Goal: Task Accomplishment & Management: Manage account settings

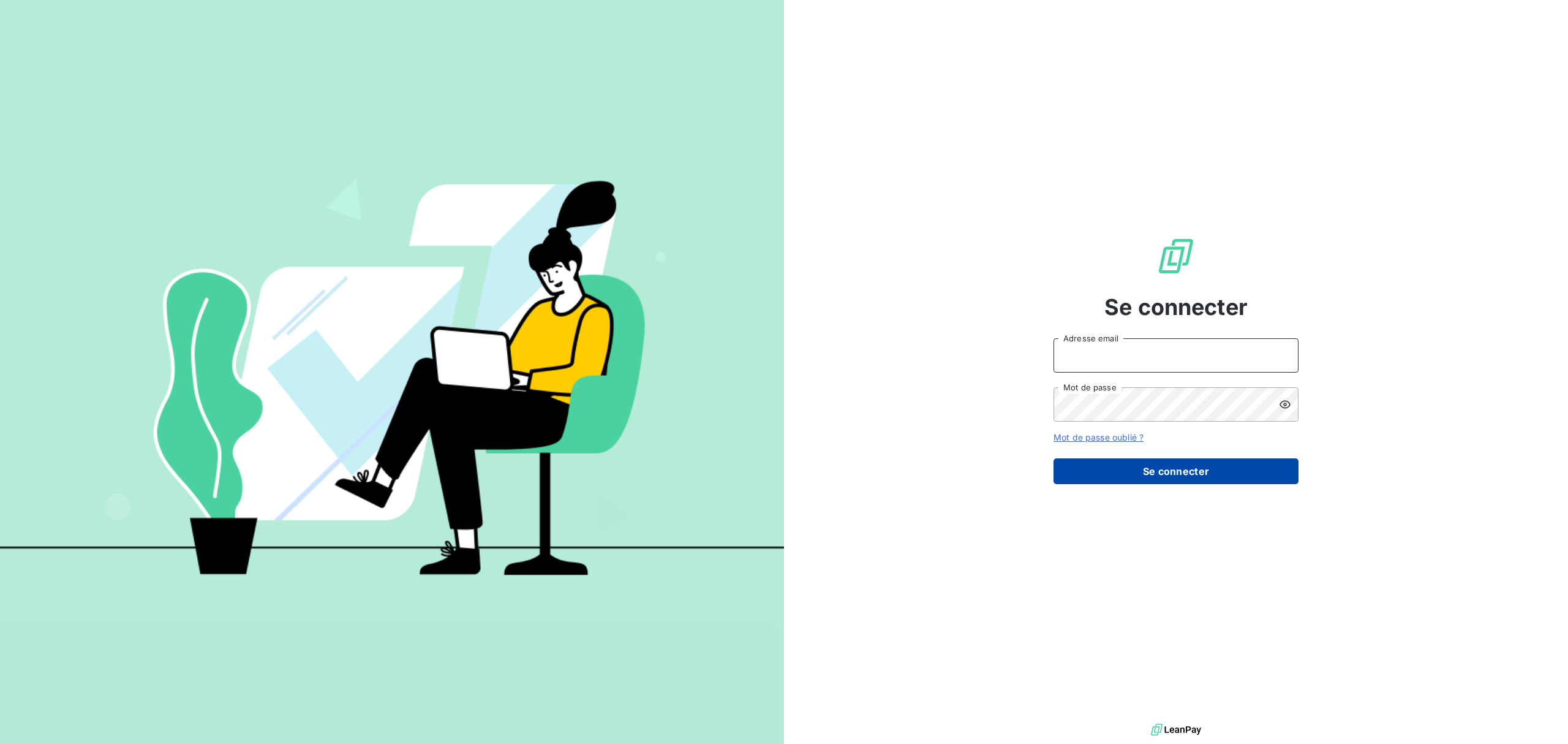
type input "[EMAIL_ADDRESS][PERSON_NAME][DOMAIN_NAME]"
click at [1238, 469] on button "Se connecter" at bounding box center [1176, 471] width 245 height 26
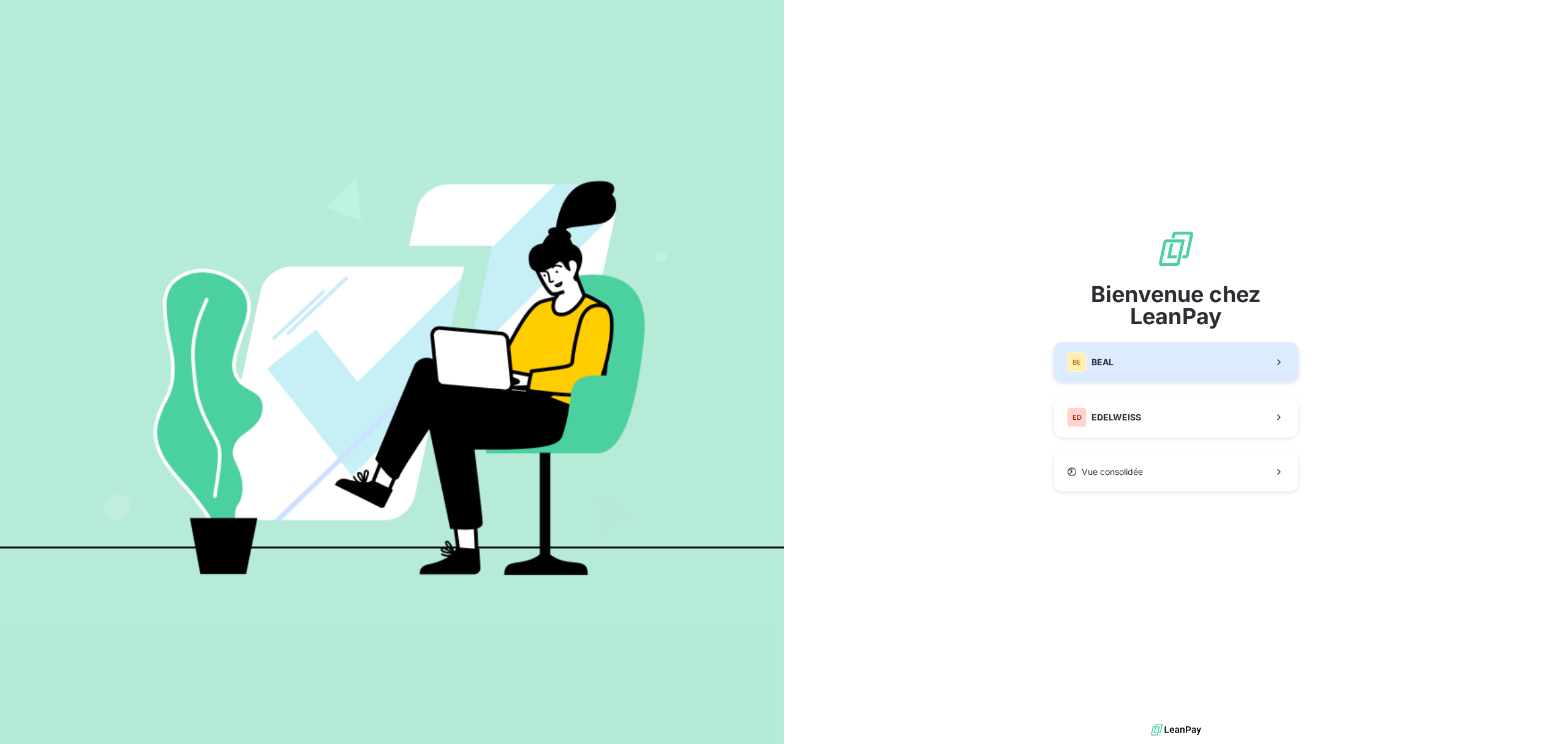
click at [1145, 357] on button "BE [PERSON_NAME]" at bounding box center [1176, 362] width 245 height 40
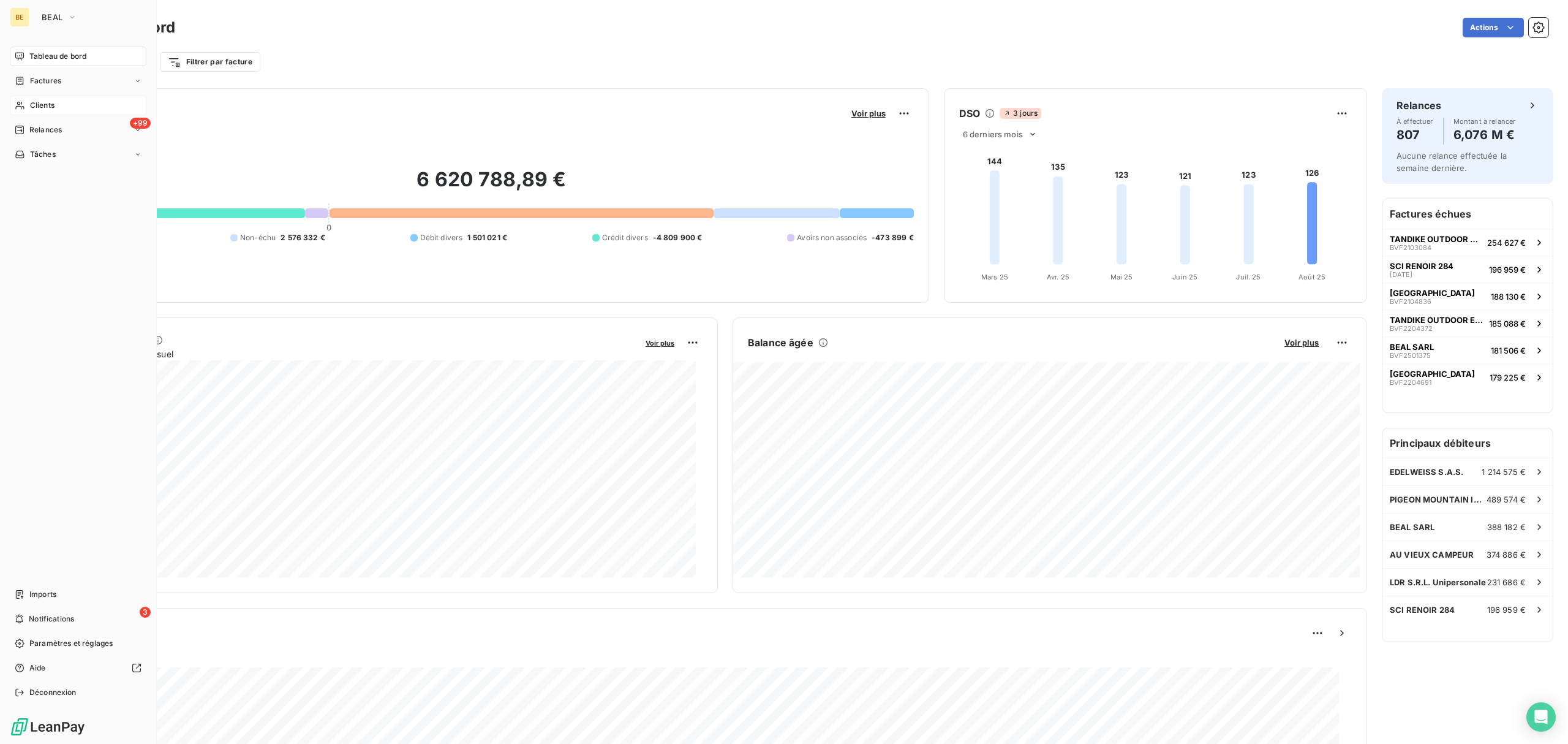
click at [30, 100] on span "Clients" at bounding box center [42, 105] width 24 height 11
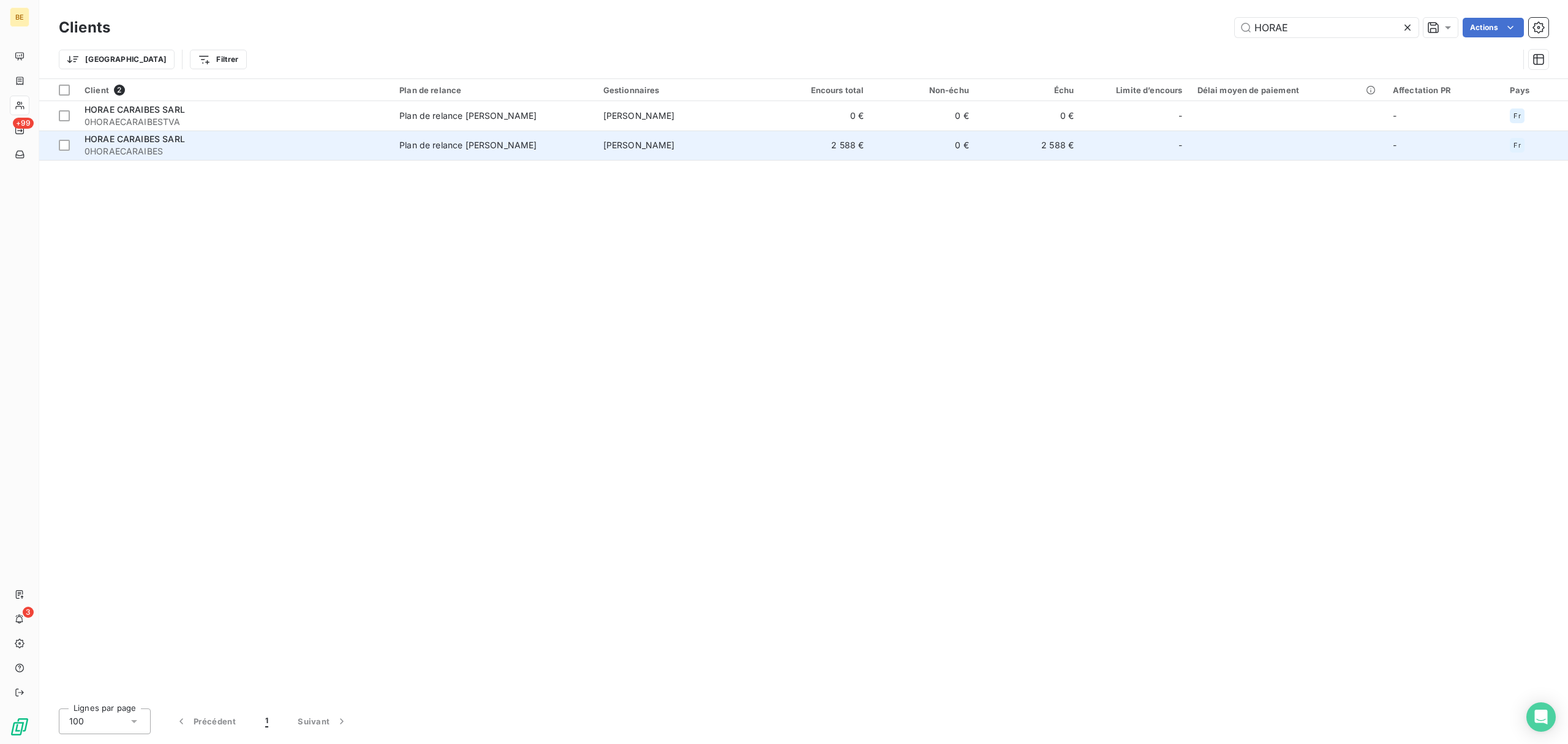
type input "HORAE"
click at [261, 146] on span "0HORAECARAIBES" at bounding box center [234, 151] width 300 height 12
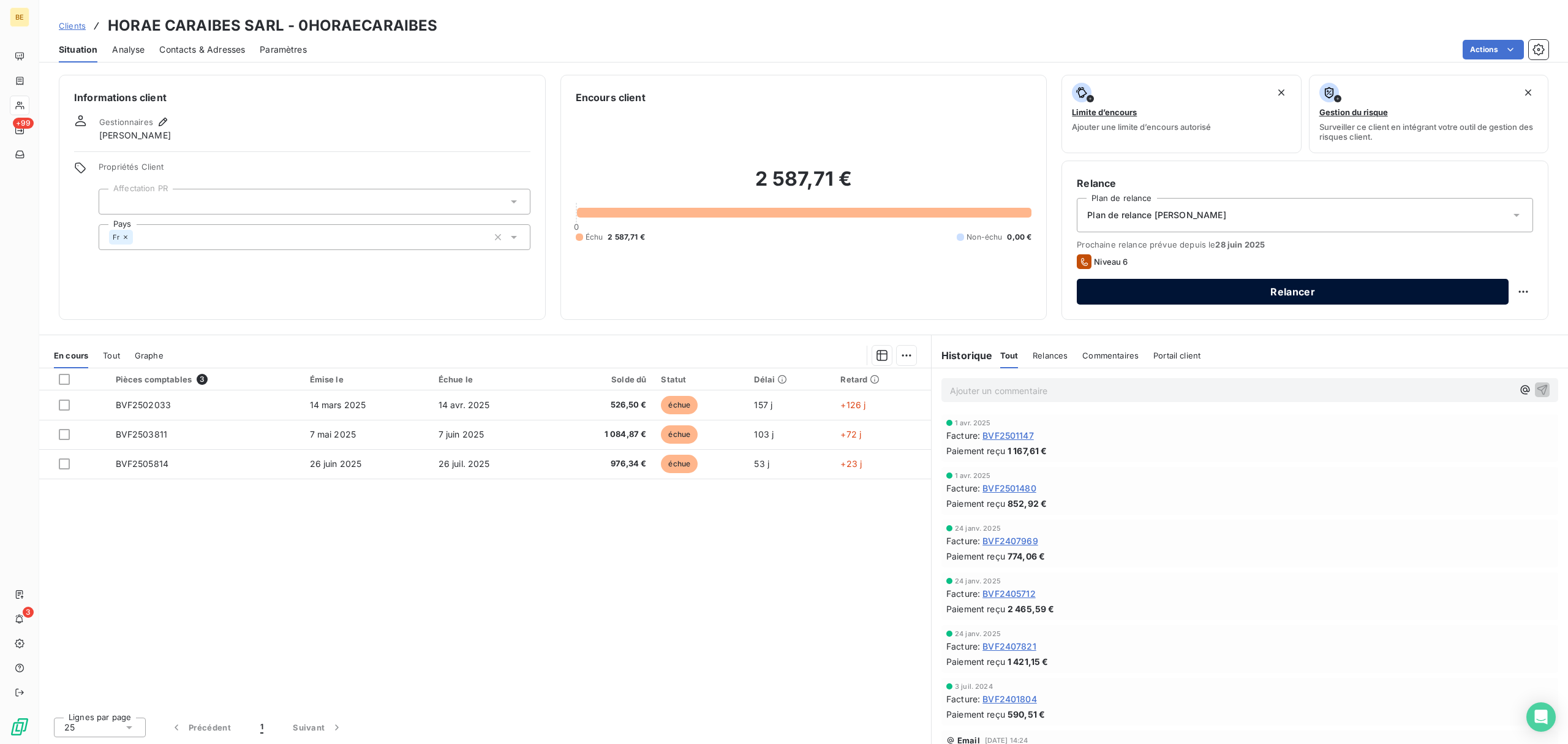
click at [1315, 292] on button "Relancer" at bounding box center [1293, 292] width 432 height 26
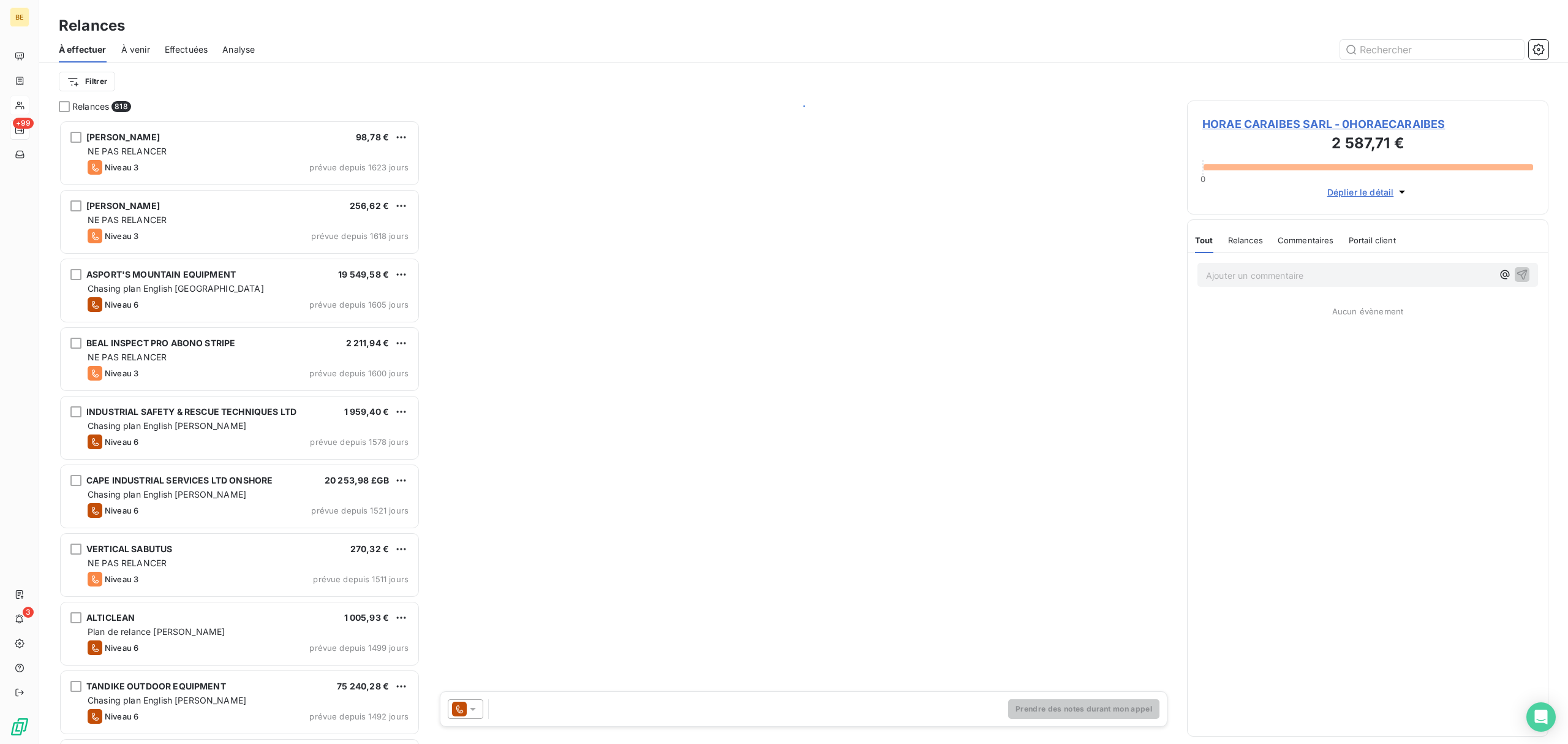
scroll to position [612, 349]
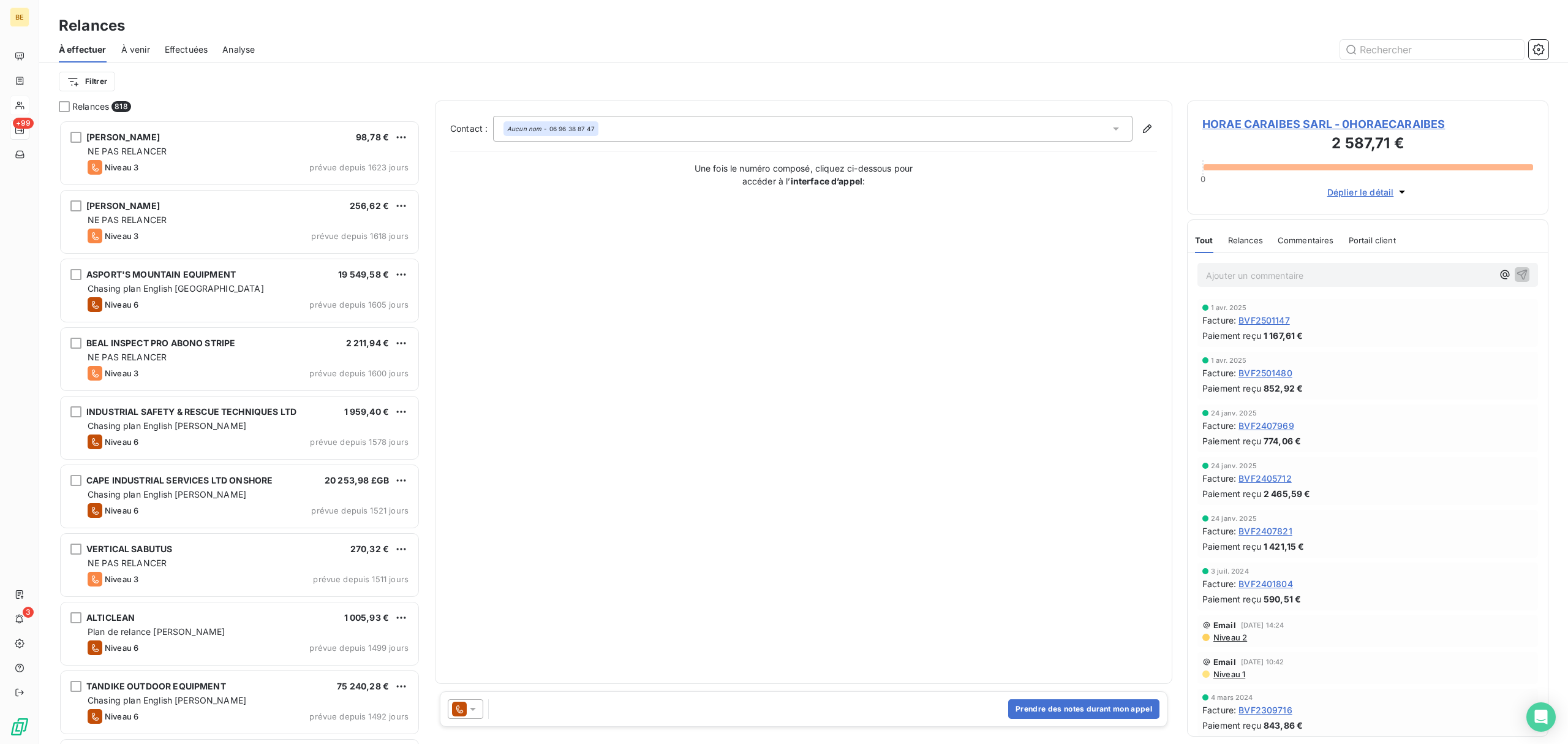
click at [1118, 125] on icon at bounding box center [1116, 128] width 12 height 12
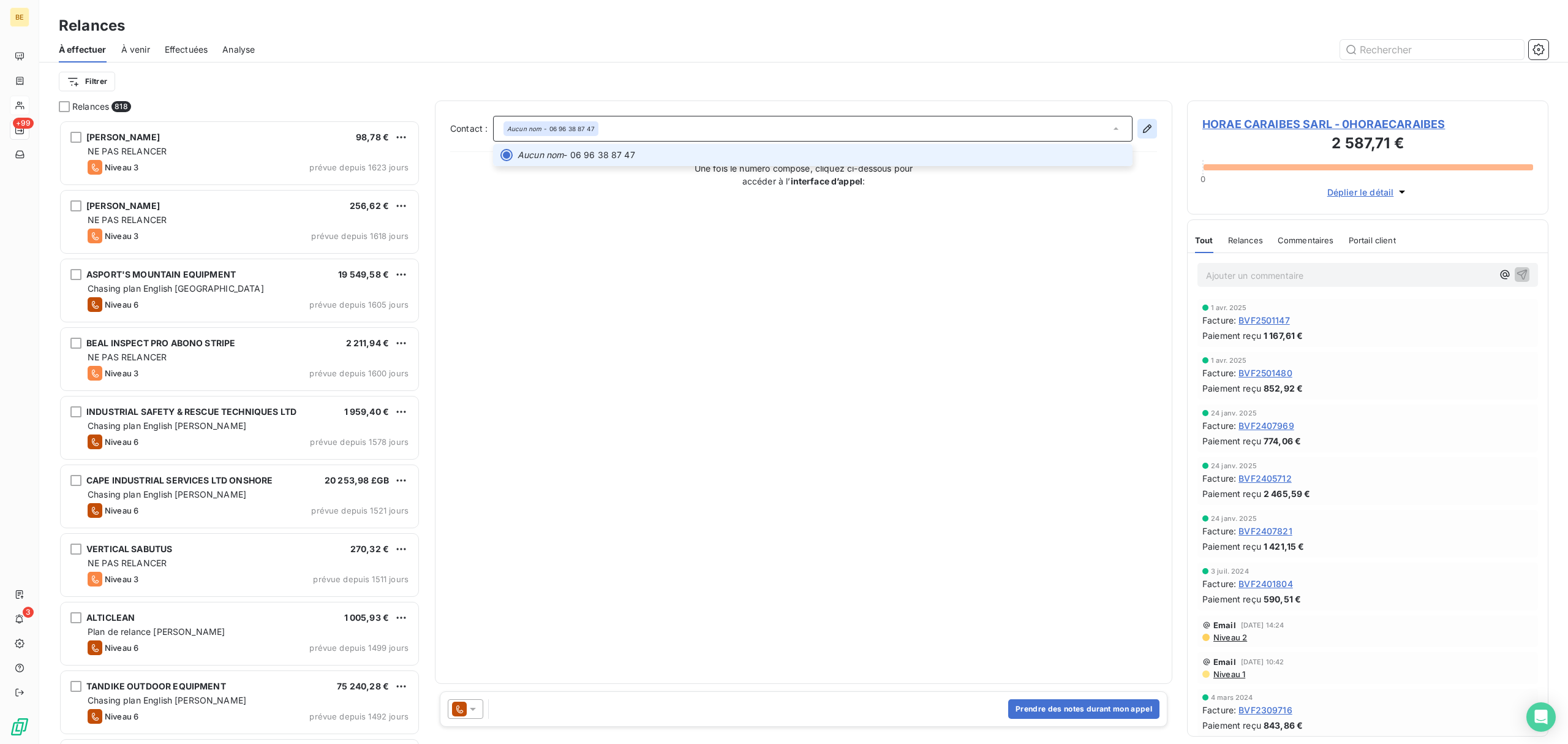
click at [1150, 128] on icon "button" at bounding box center [1147, 128] width 12 height 12
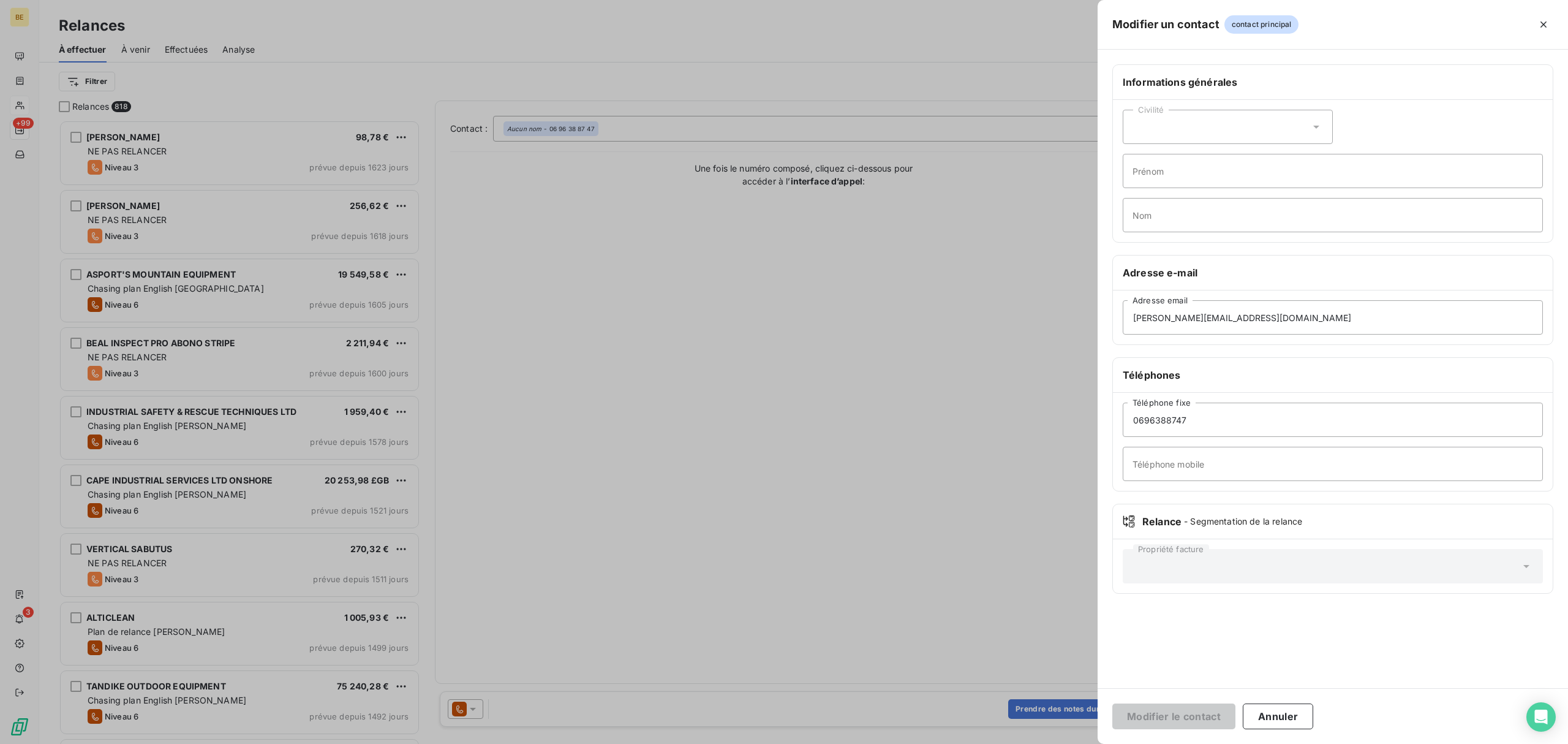
click at [1273, 130] on div "Civilité" at bounding box center [1228, 127] width 210 height 34
click at [1250, 178] on li "Monsieur" at bounding box center [1228, 180] width 210 height 22
click at [1187, 718] on button "Modifier le contact" at bounding box center [1173, 717] width 123 height 26
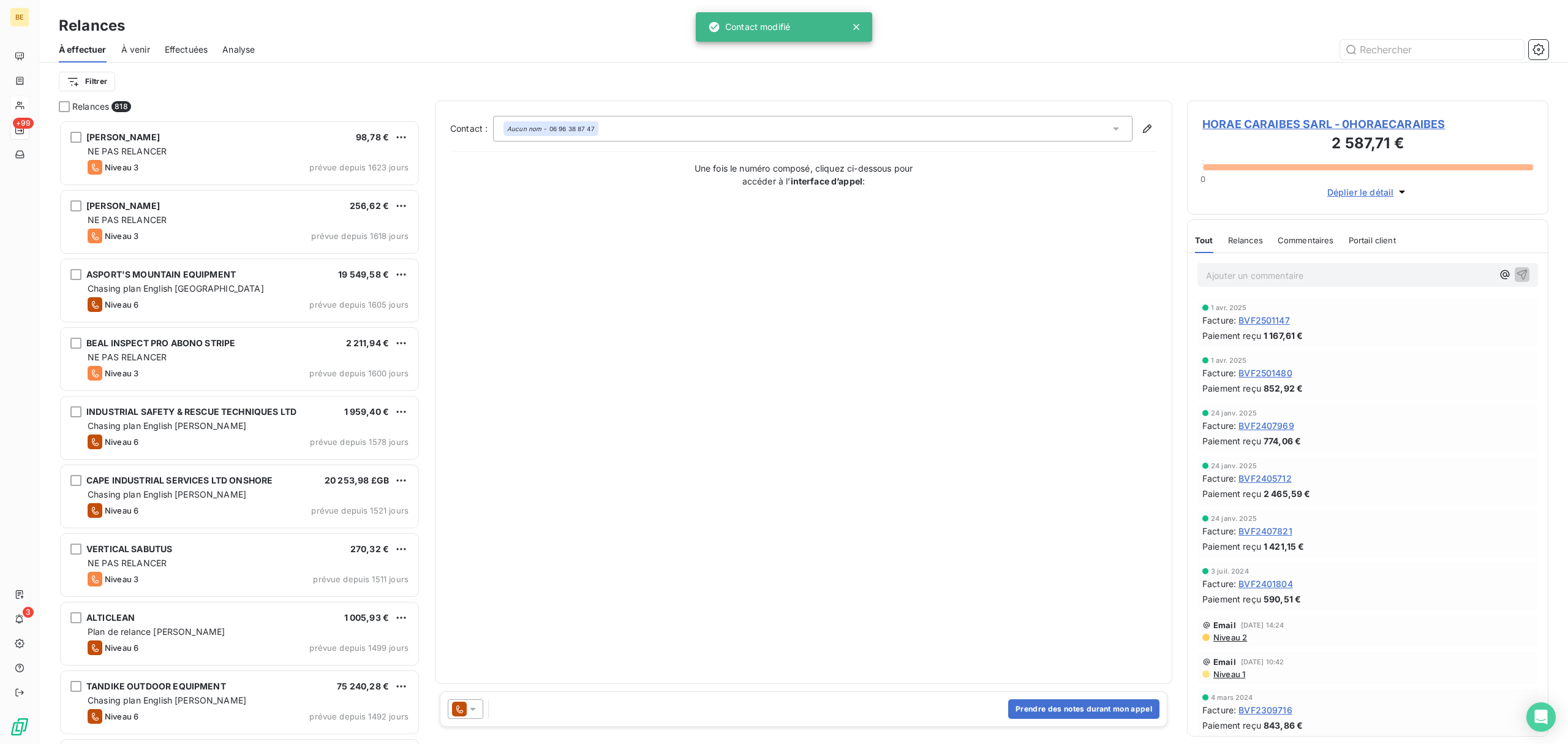
click at [1118, 122] on icon at bounding box center [1116, 128] width 12 height 12
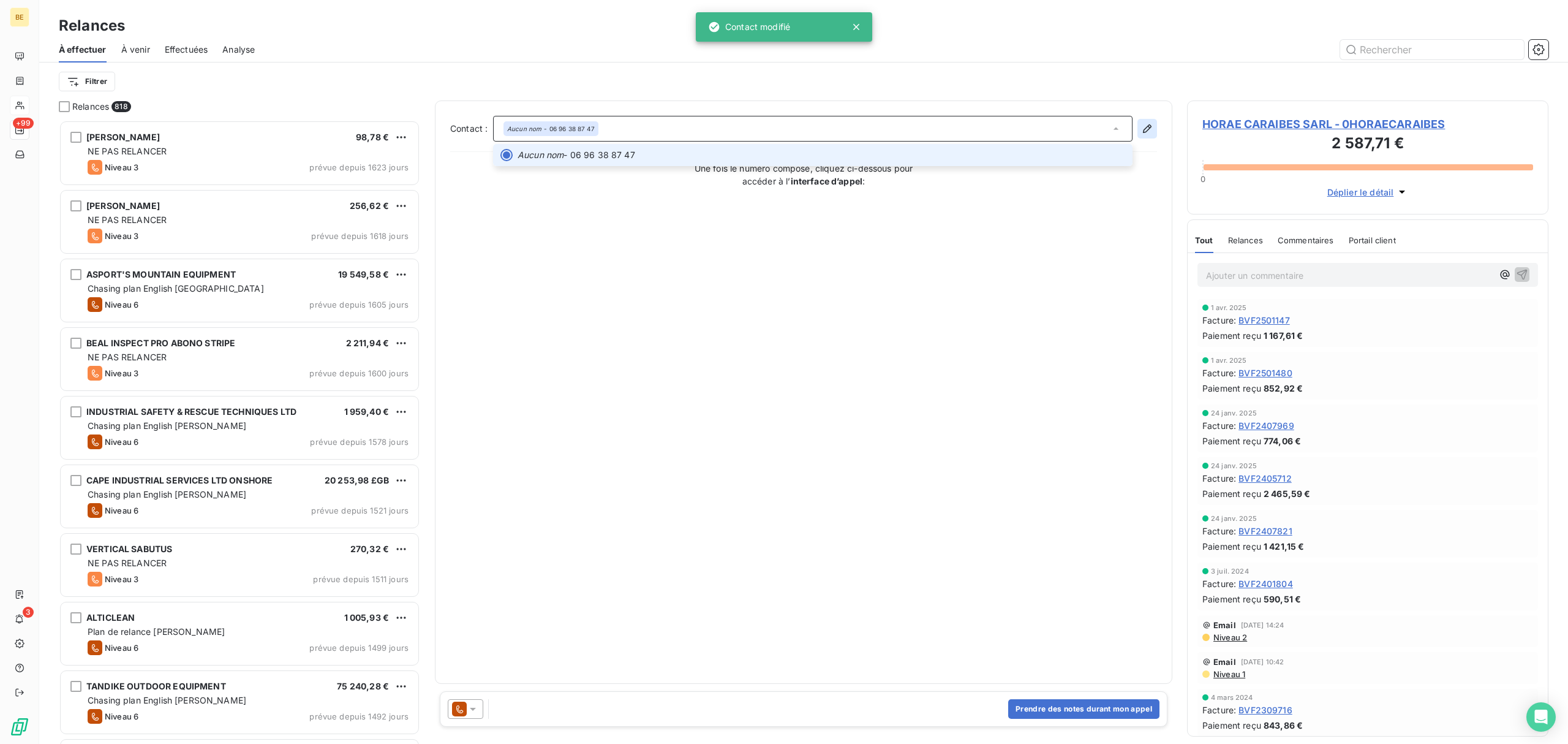
click at [1143, 131] on icon "button" at bounding box center [1147, 128] width 8 height 8
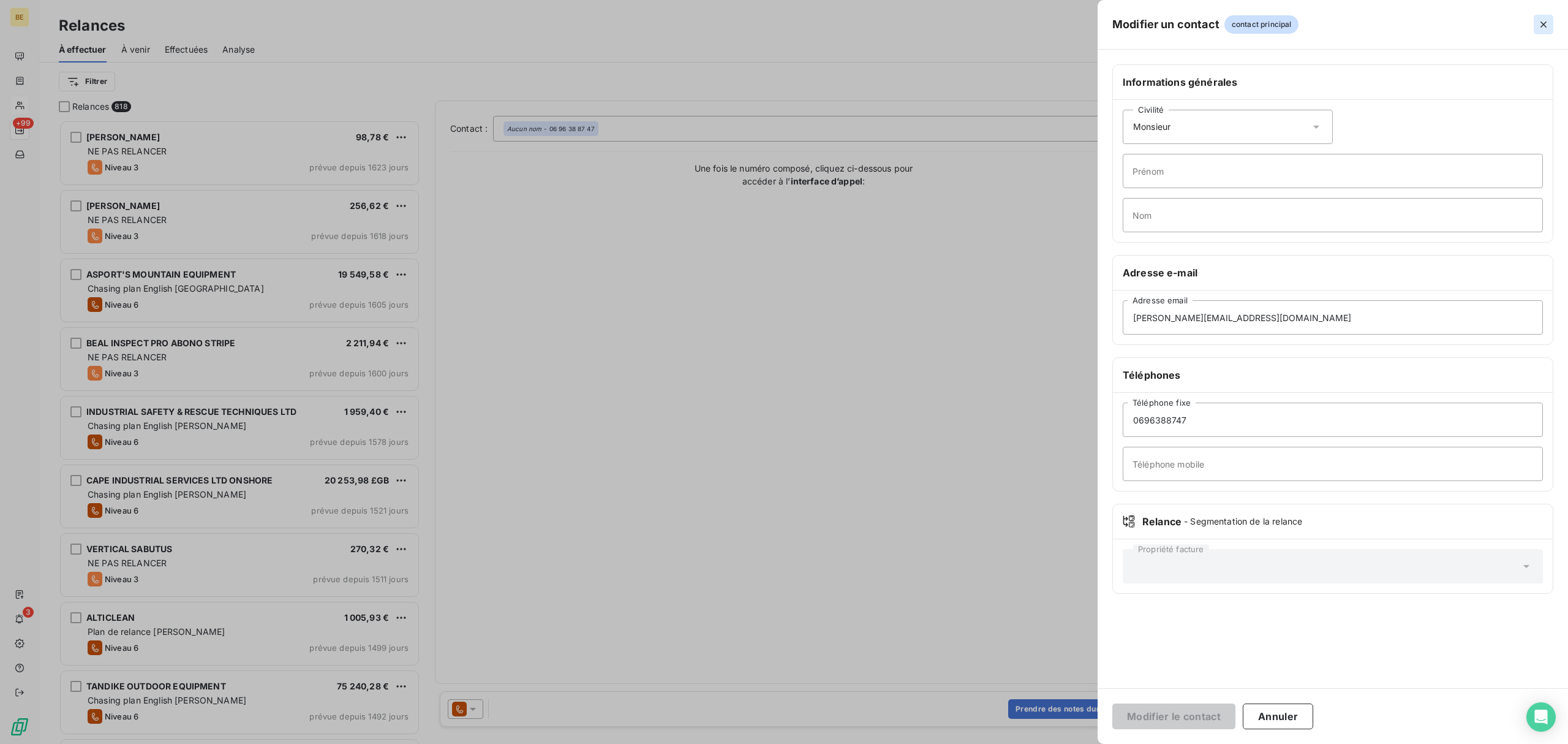
click at [1539, 28] on icon "button" at bounding box center [1544, 24] width 12 height 12
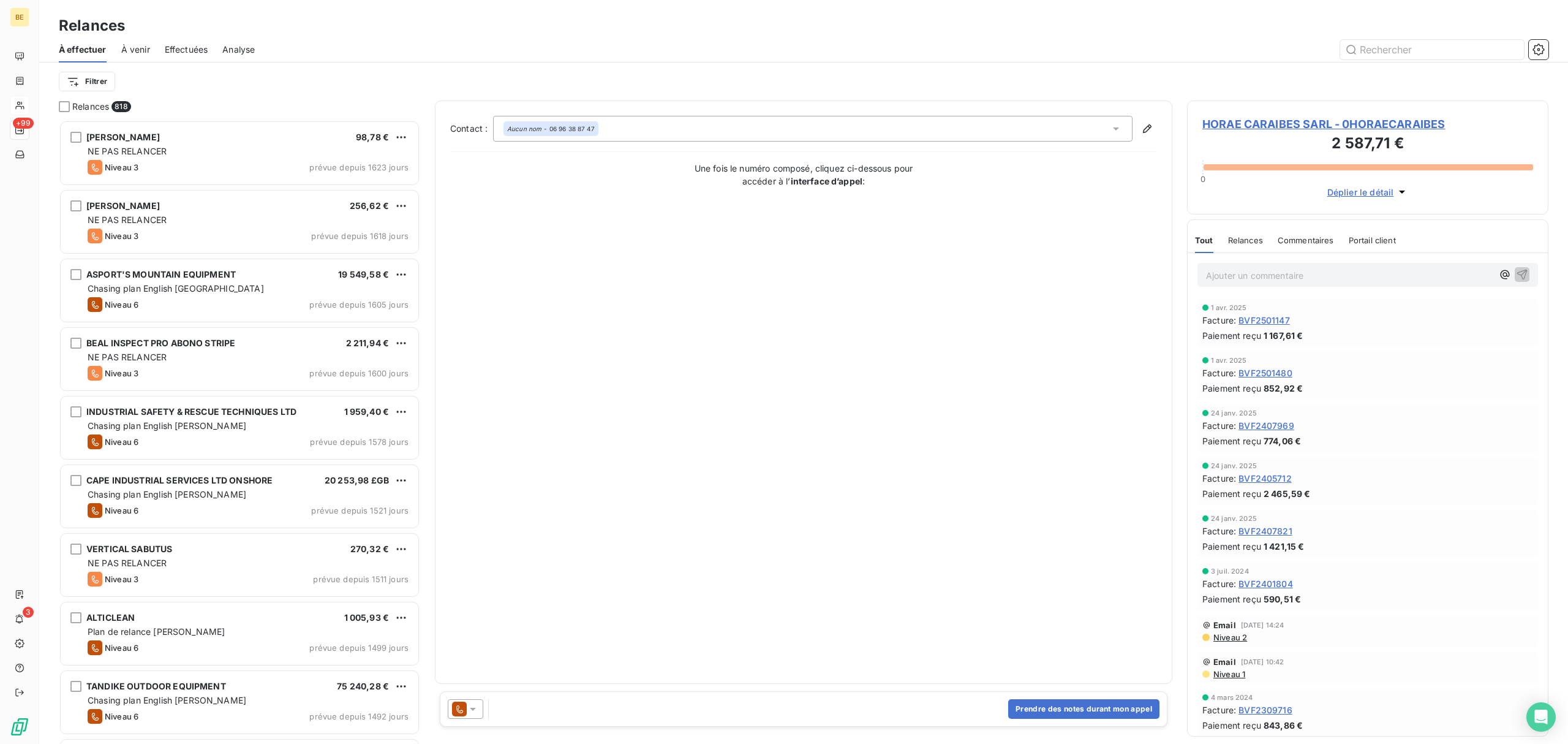
click at [1378, 128] on span "HORAE CARAIBES SARL - 0HORAECARAIBES" at bounding box center [1367, 125] width 331 height 17
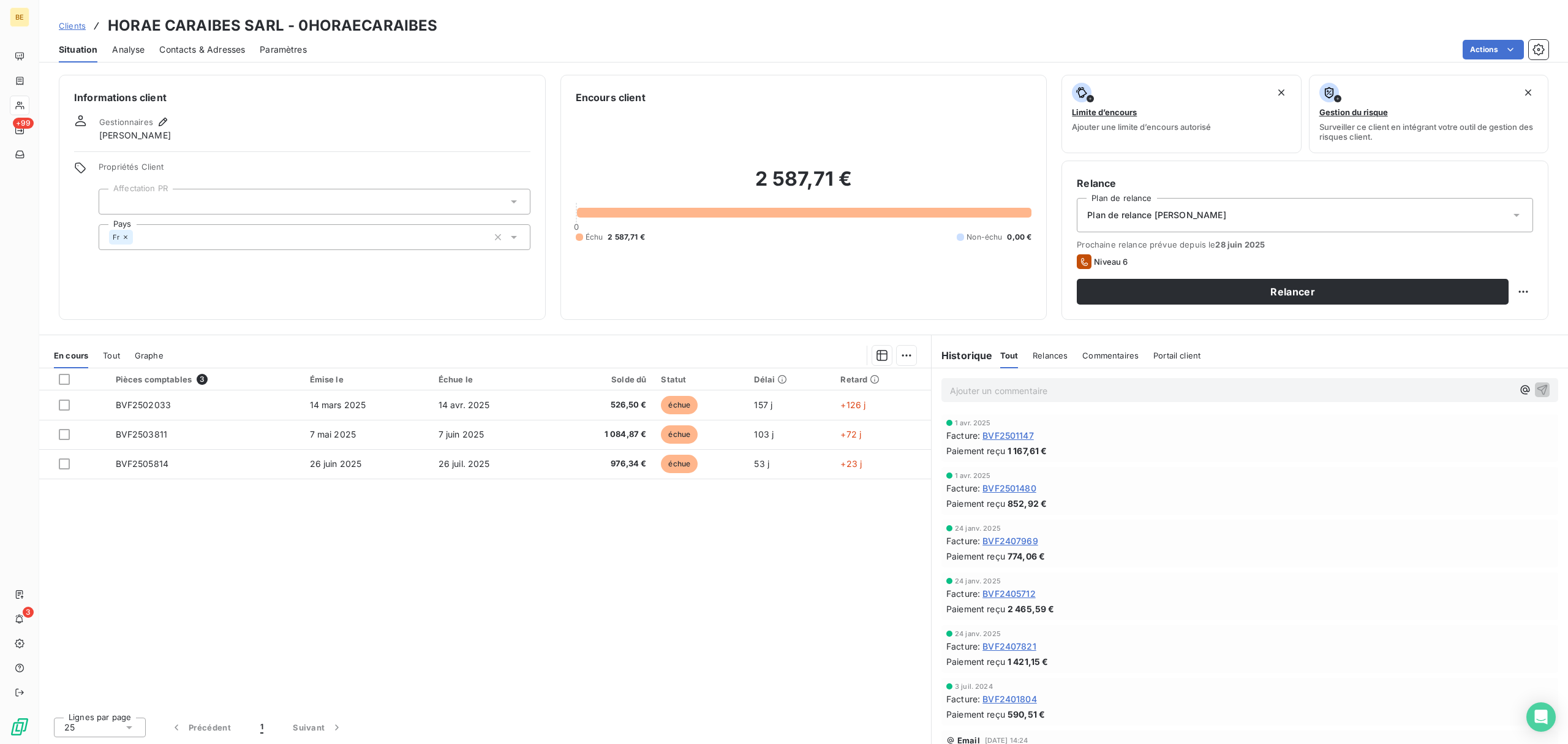
click at [198, 49] on span "Contacts & Adresses" at bounding box center [202, 50] width 85 height 12
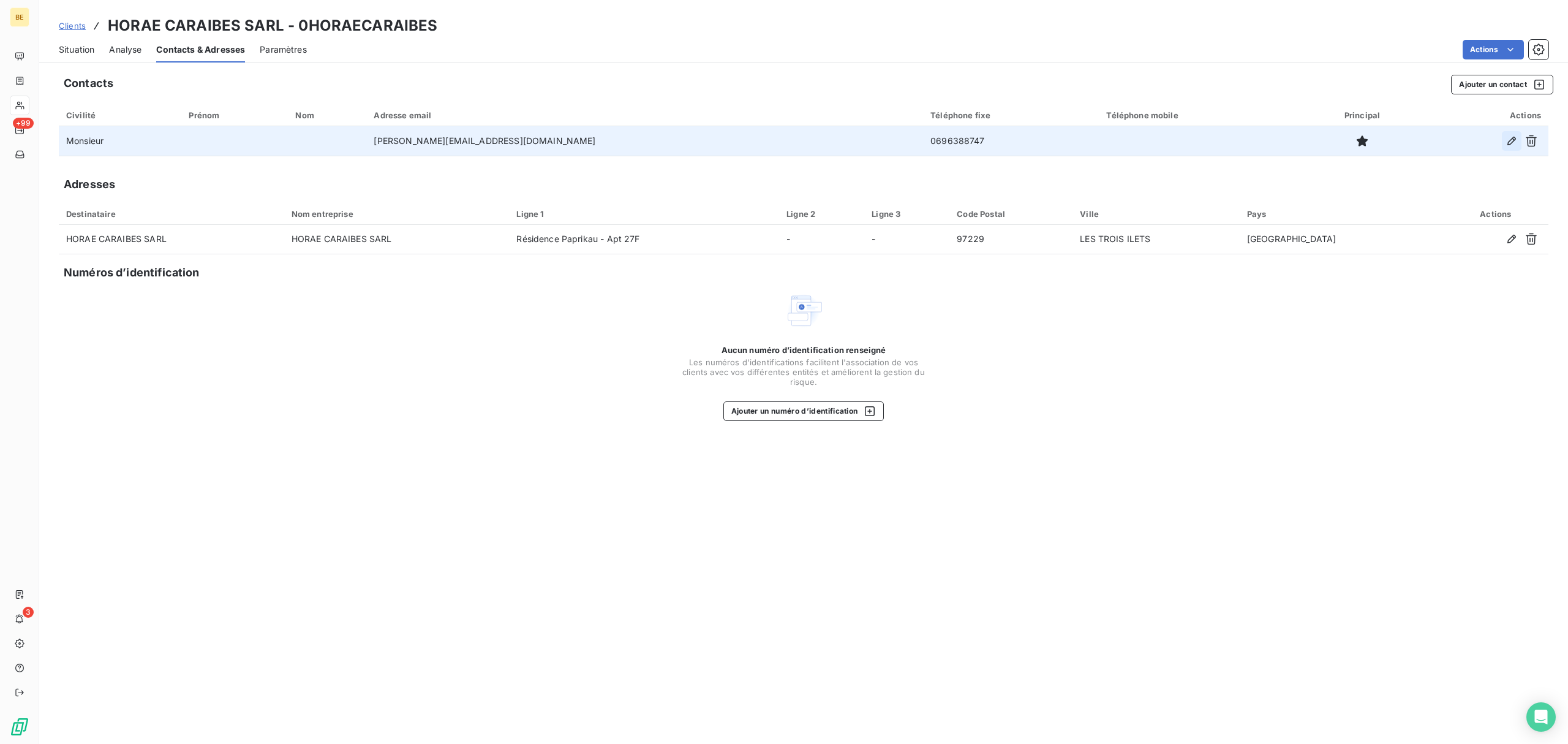
click at [1508, 141] on icon "button" at bounding box center [1512, 141] width 12 height 12
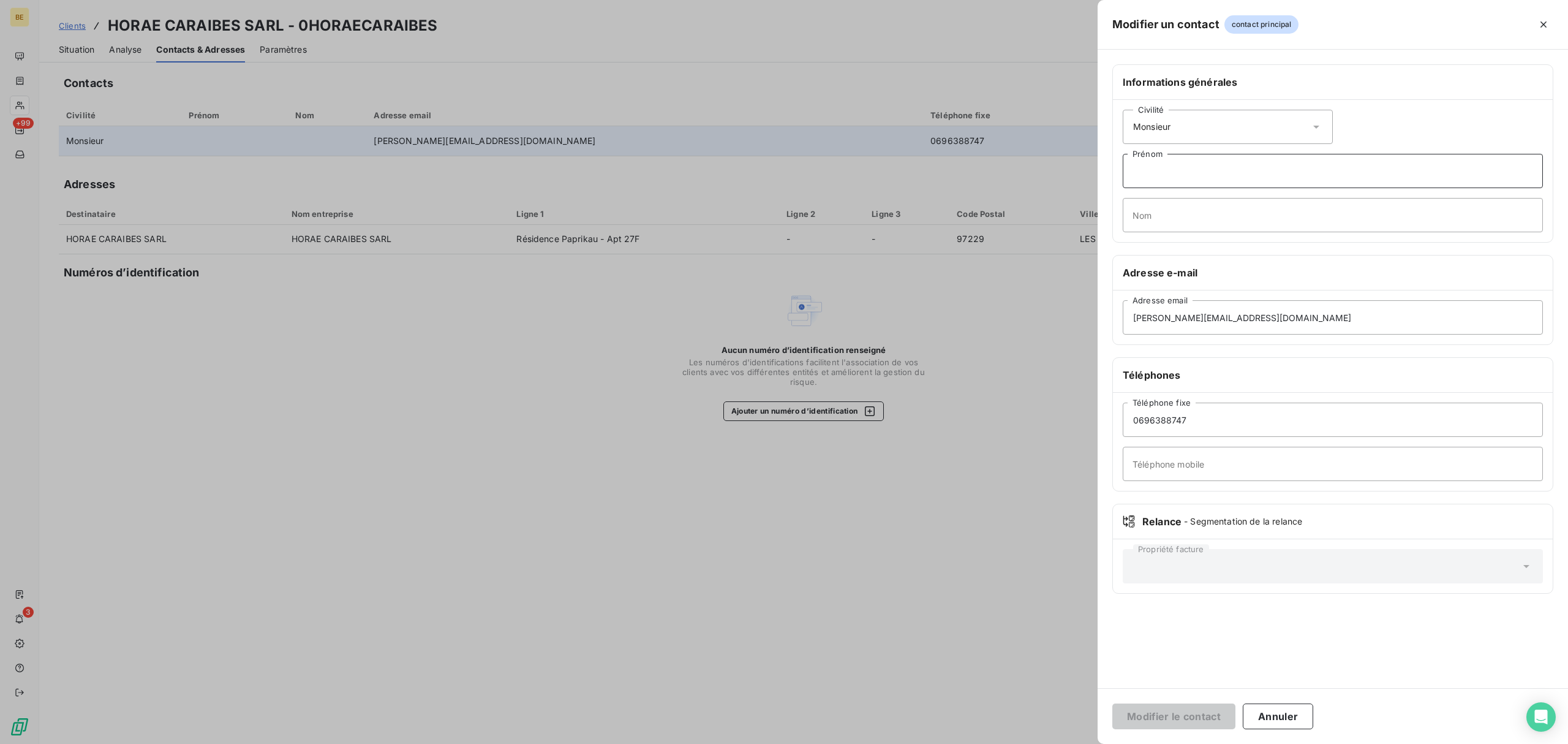
click at [1224, 174] on input "Prénom" at bounding box center [1333, 170] width 420 height 34
paste input "Alexis Ostrovick <alexis.ostrovick@gmail.com>"
drag, startPoint x: 1334, startPoint y: 172, endPoint x: 1221, endPoint y: 174, distance: 113.0
click at [1221, 174] on input "Alexis Ostrovick <alexis.ostrovick@gmail.com>" at bounding box center [1333, 170] width 420 height 34
click at [1179, 175] on input "Alexis Ostrovick" at bounding box center [1333, 170] width 420 height 34
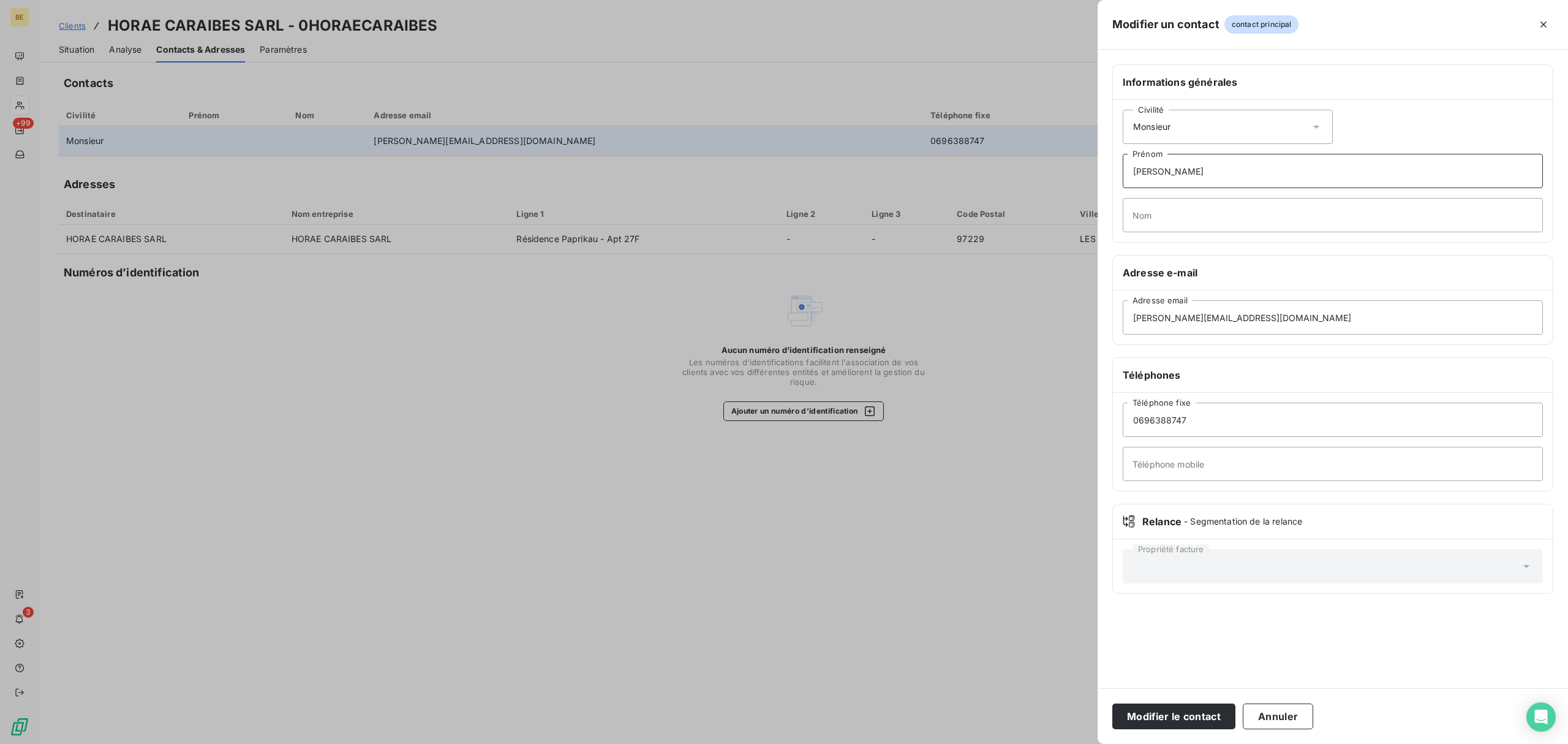
click at [1179, 175] on input "Alexis Ostrovick" at bounding box center [1333, 170] width 420 height 34
type input "Alexis"
click at [1174, 215] on input "Nom" at bounding box center [1333, 215] width 420 height 34
paste input "Ostrovick"
type input "Ostrovick"
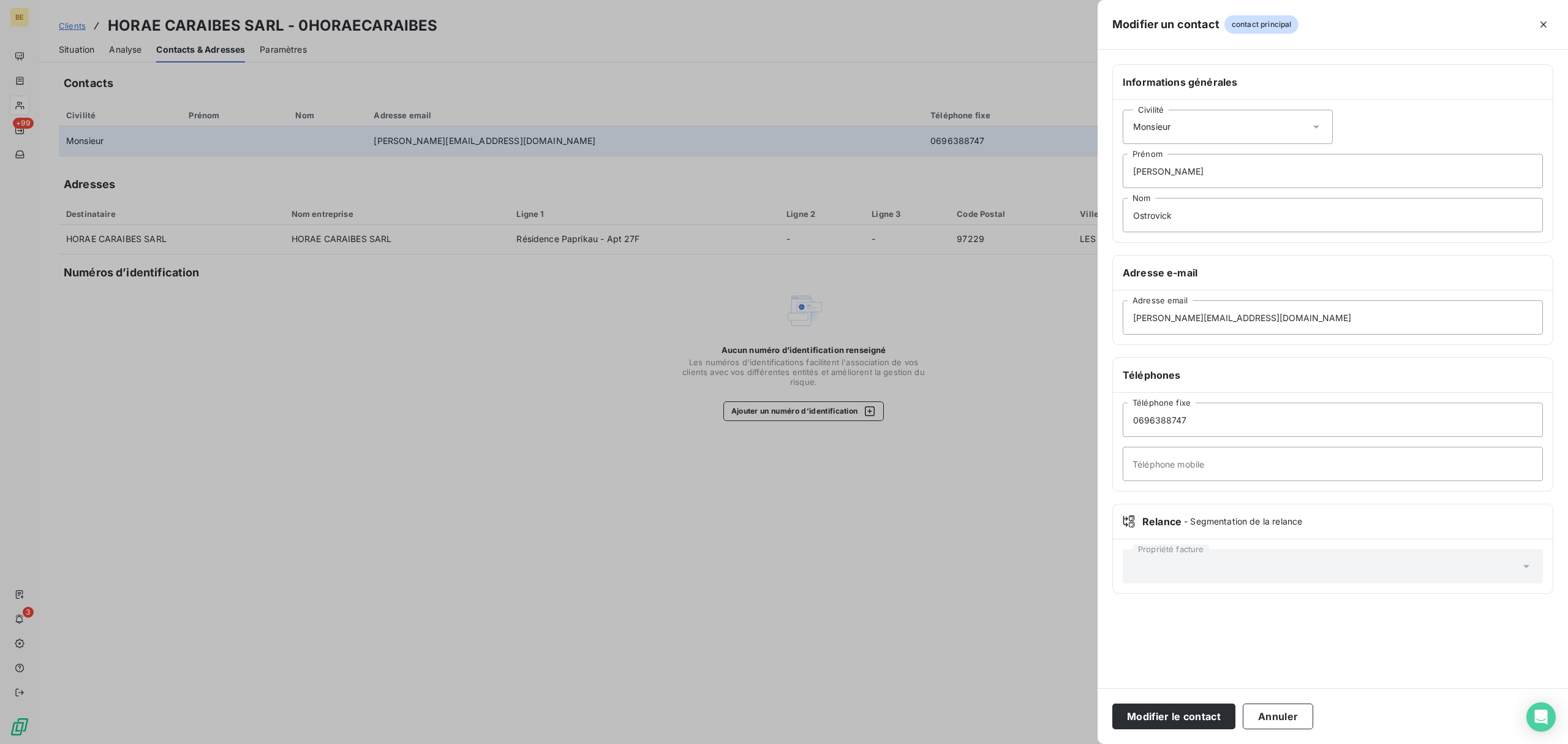
click at [1286, 577] on div "Propriété facture" at bounding box center [1333, 566] width 420 height 34
click at [1517, 570] on div "Propriété facture" at bounding box center [1333, 566] width 420 height 34
click at [1179, 718] on button "Modifier le contact" at bounding box center [1173, 717] width 123 height 26
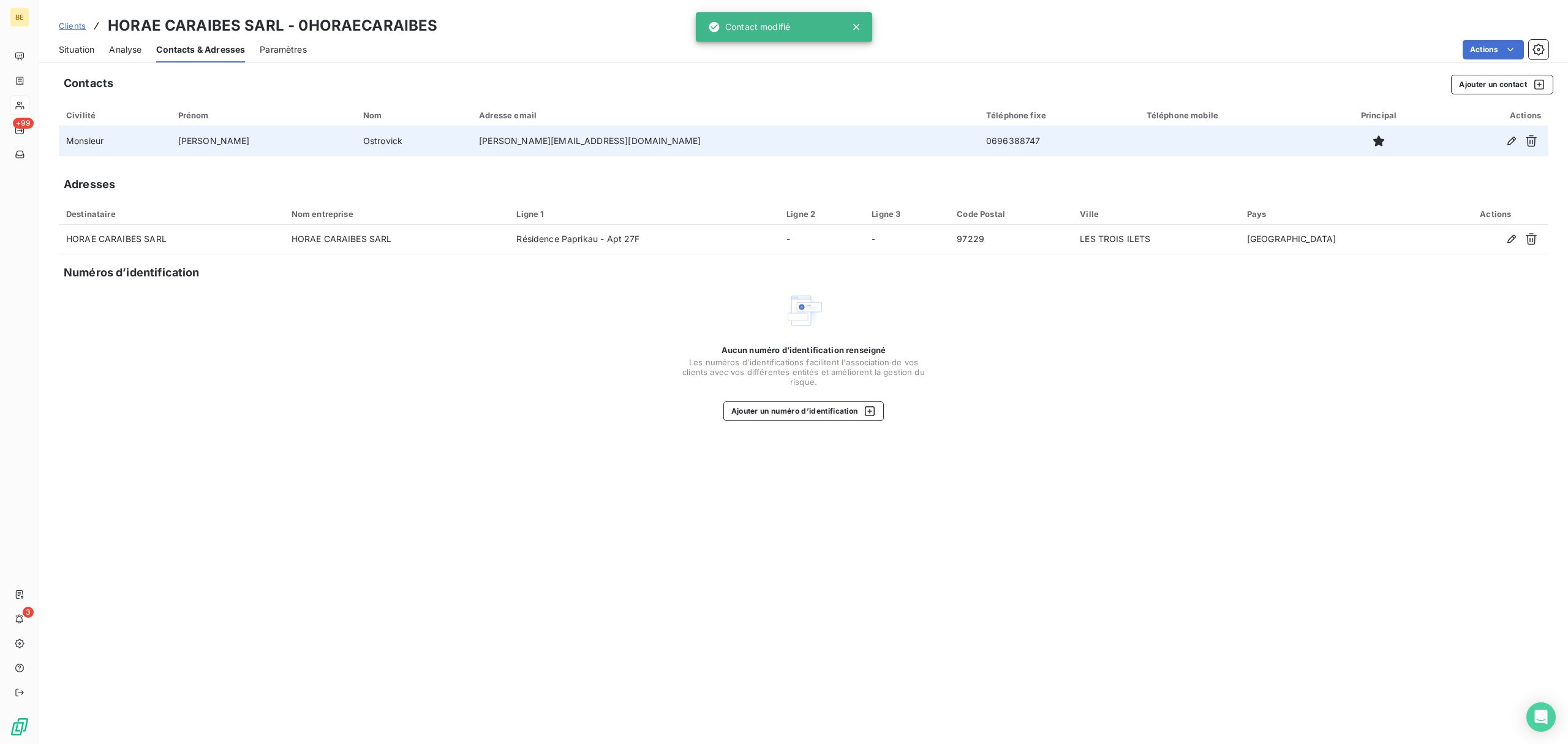
click at [84, 45] on span "Situation" at bounding box center [76, 50] width 36 height 12
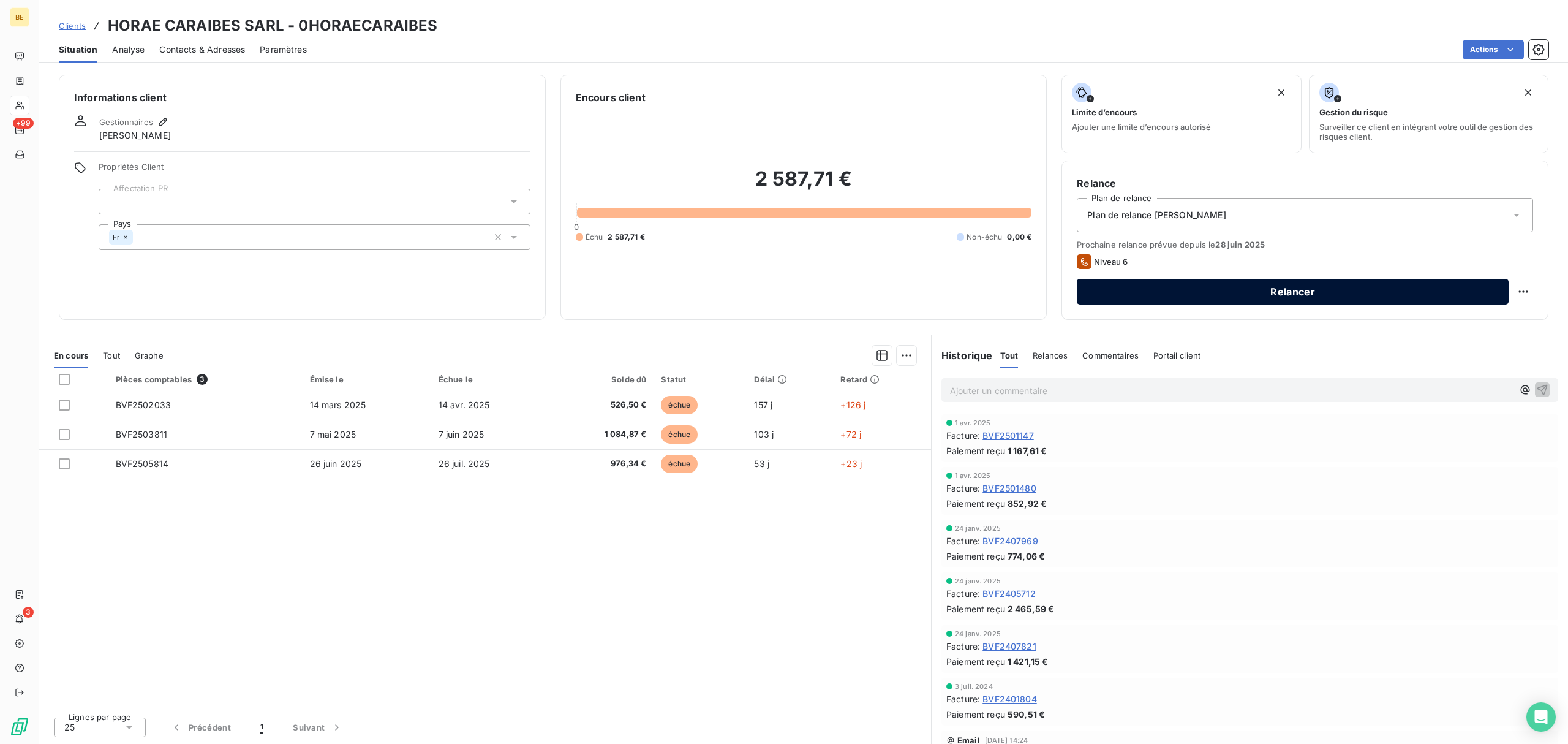
click at [1292, 287] on button "Relancer" at bounding box center [1293, 292] width 432 height 26
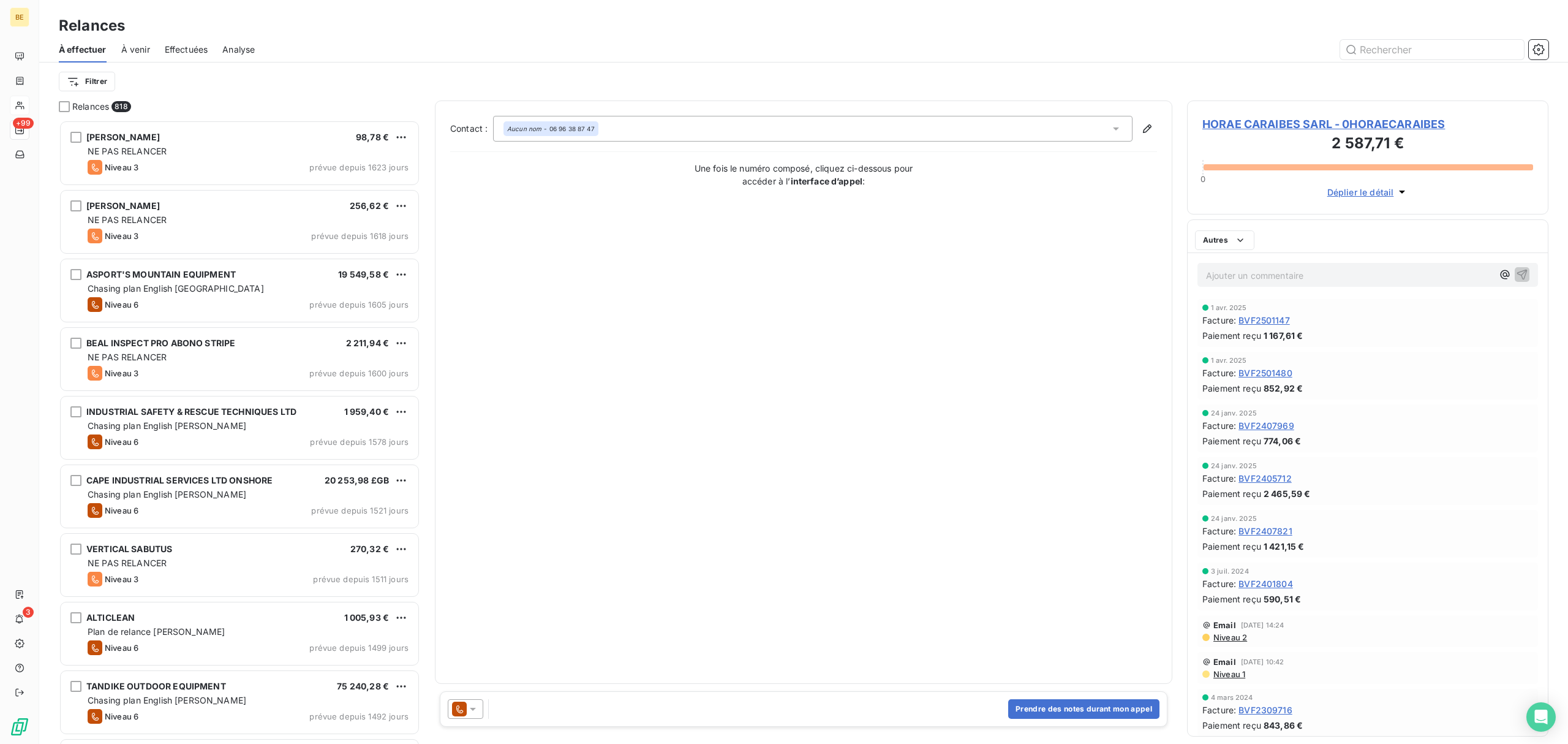
scroll to position [612, 349]
click at [464, 711] on icon at bounding box center [459, 709] width 15 height 15
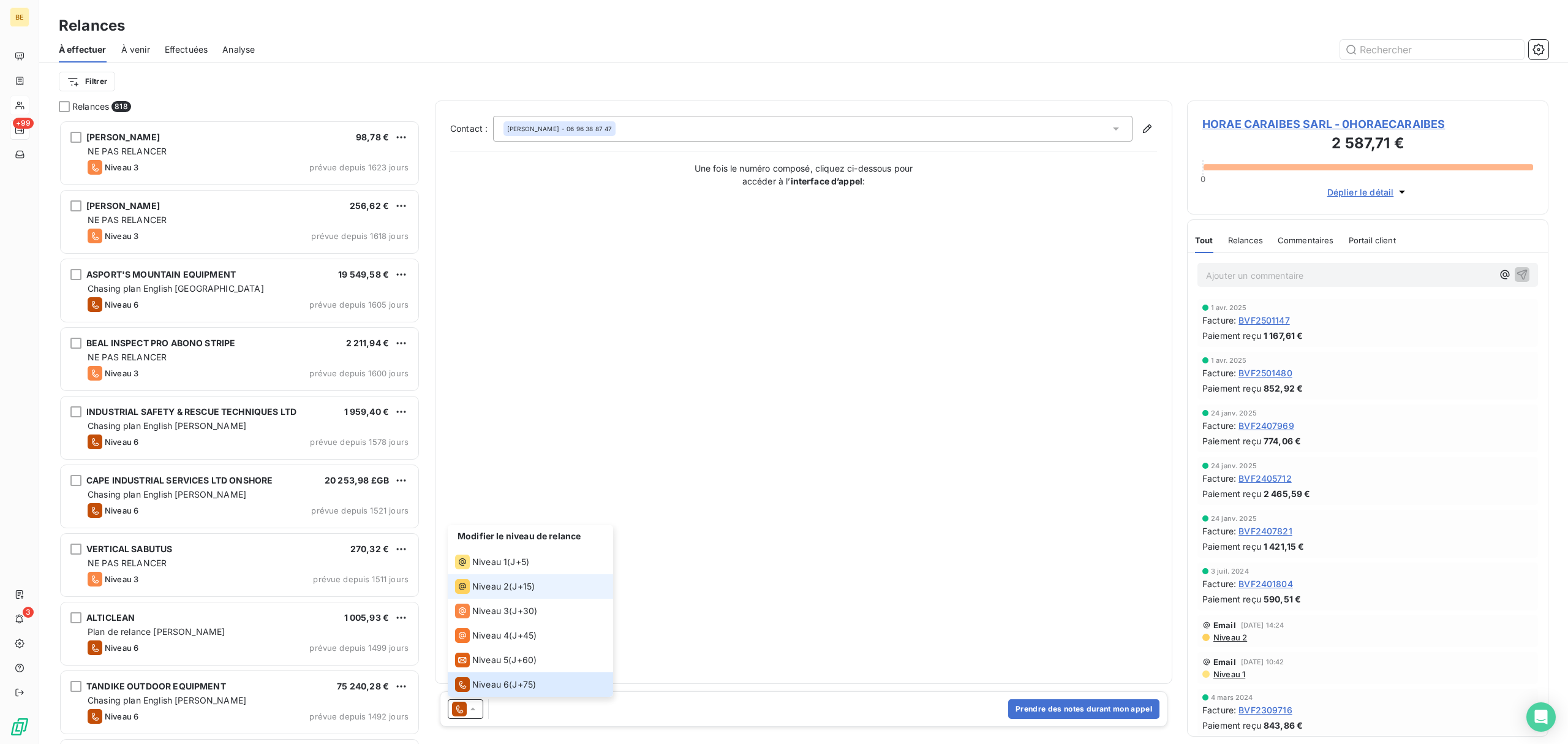
click at [540, 584] on li "Niveau 2 ( J+15 )" at bounding box center [531, 587] width 166 height 24
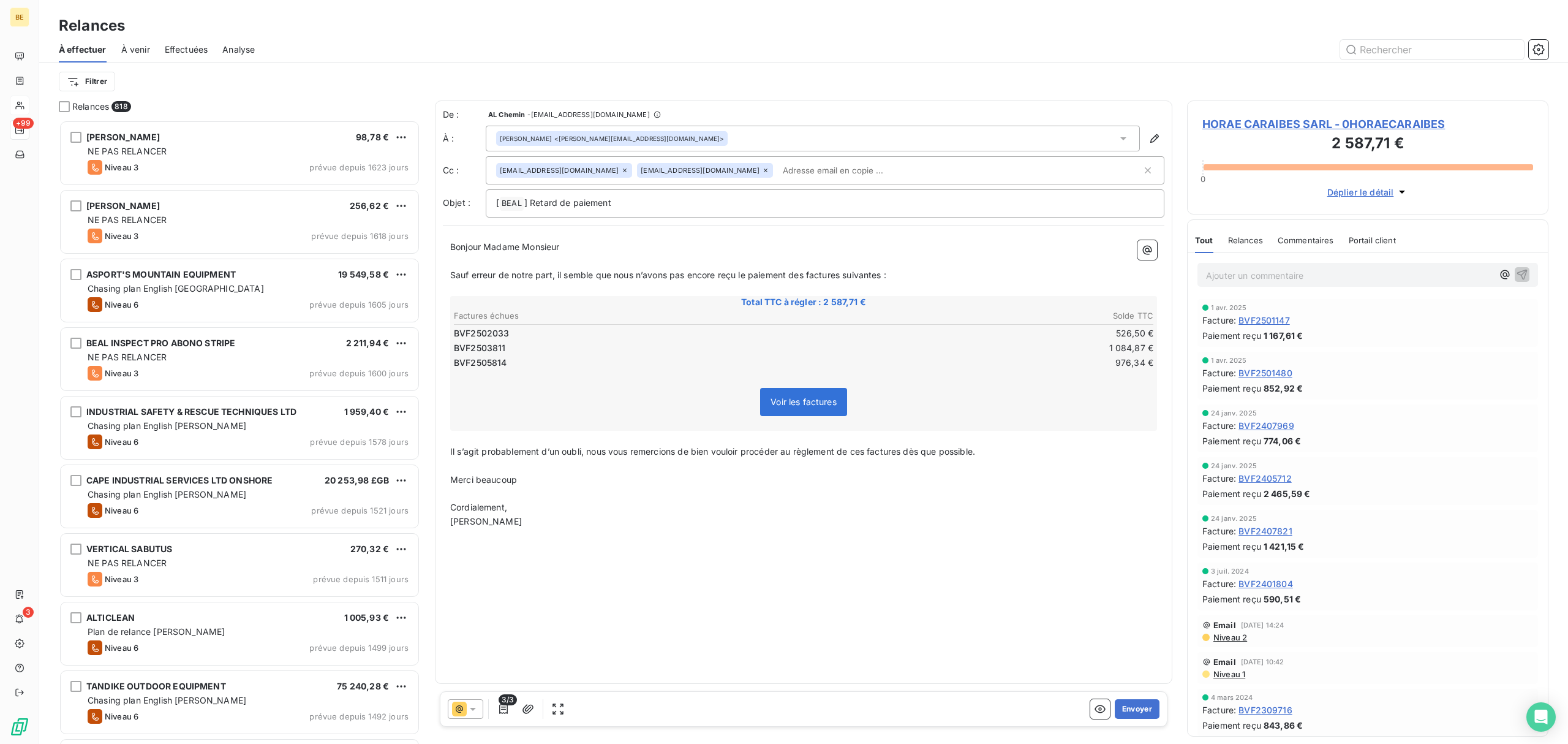
click at [1037, 445] on p "Il s’agit probablement d’un oubli, nous vous remercions de bien vouloir procéde…" at bounding box center [804, 452] width 707 height 14
click at [621, 170] on icon at bounding box center [625, 170] width 8 height 8
click at [714, 204] on p "[ BEAL ﻿ ] Retard de paiement" at bounding box center [825, 203] width 658 height 15
click at [1140, 707] on button "Envoyer" at bounding box center [1137, 710] width 45 height 20
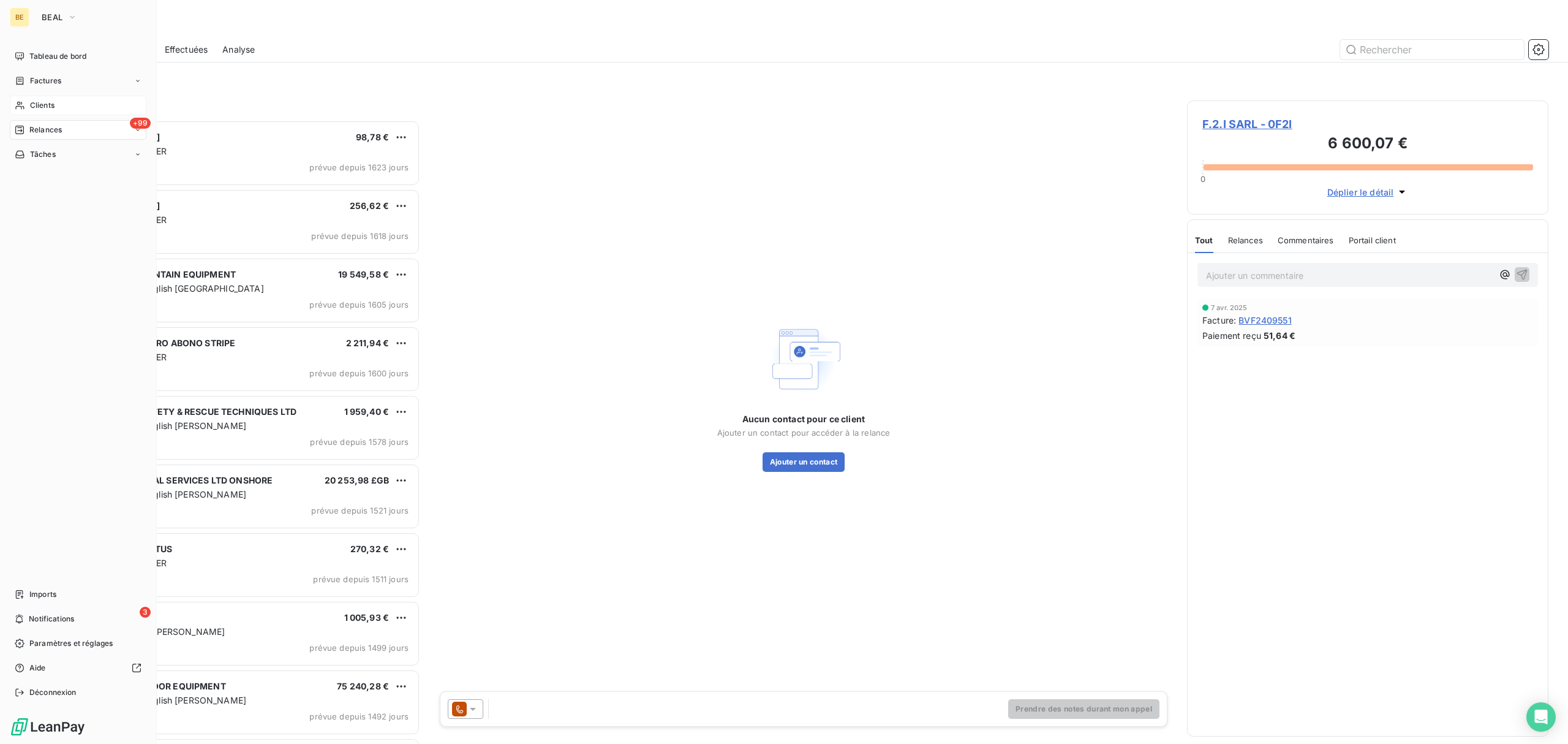
click at [40, 99] on div "Clients" at bounding box center [78, 105] width 137 height 20
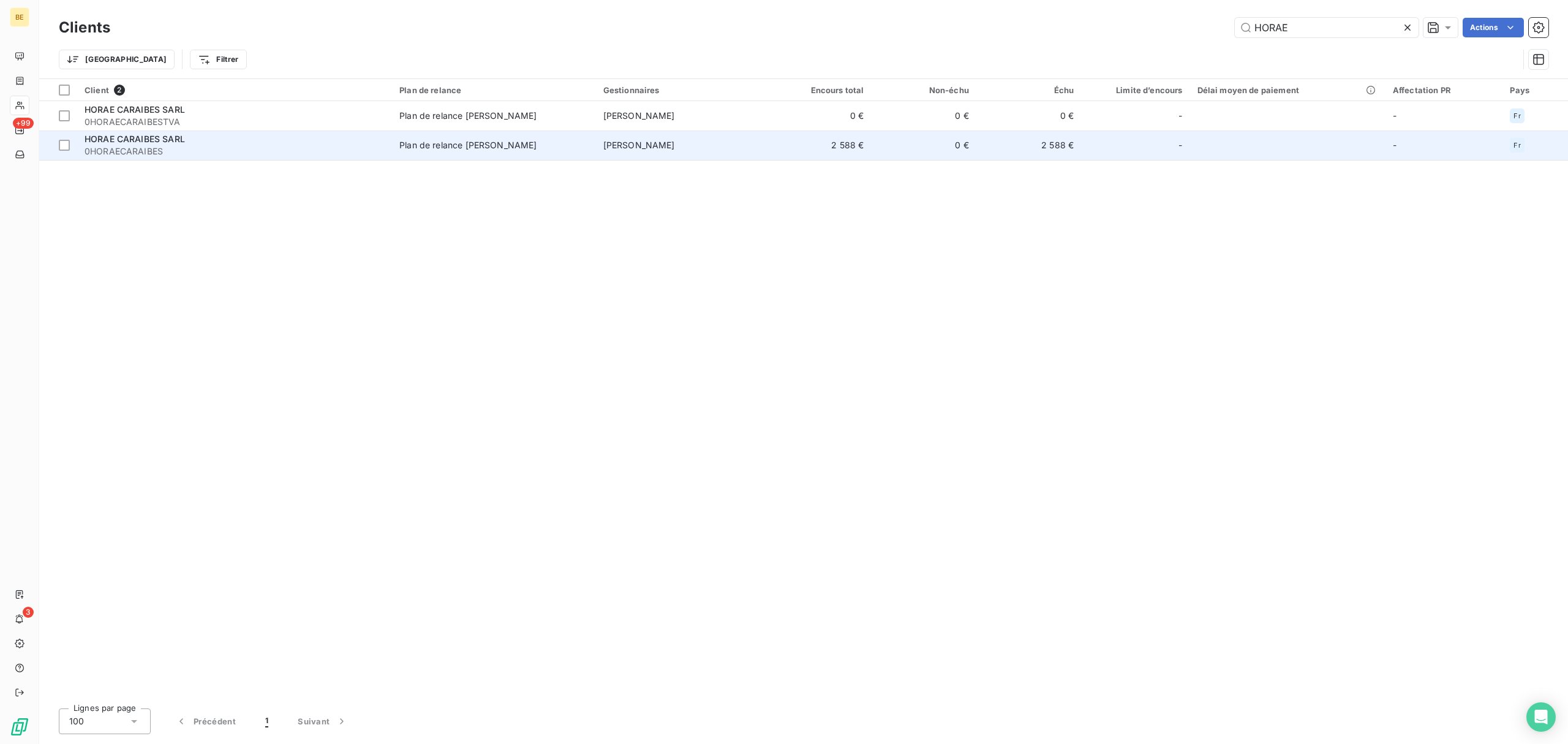
click at [144, 144] on div "HORAE CARAIBES SARL" at bounding box center [234, 139] width 300 height 12
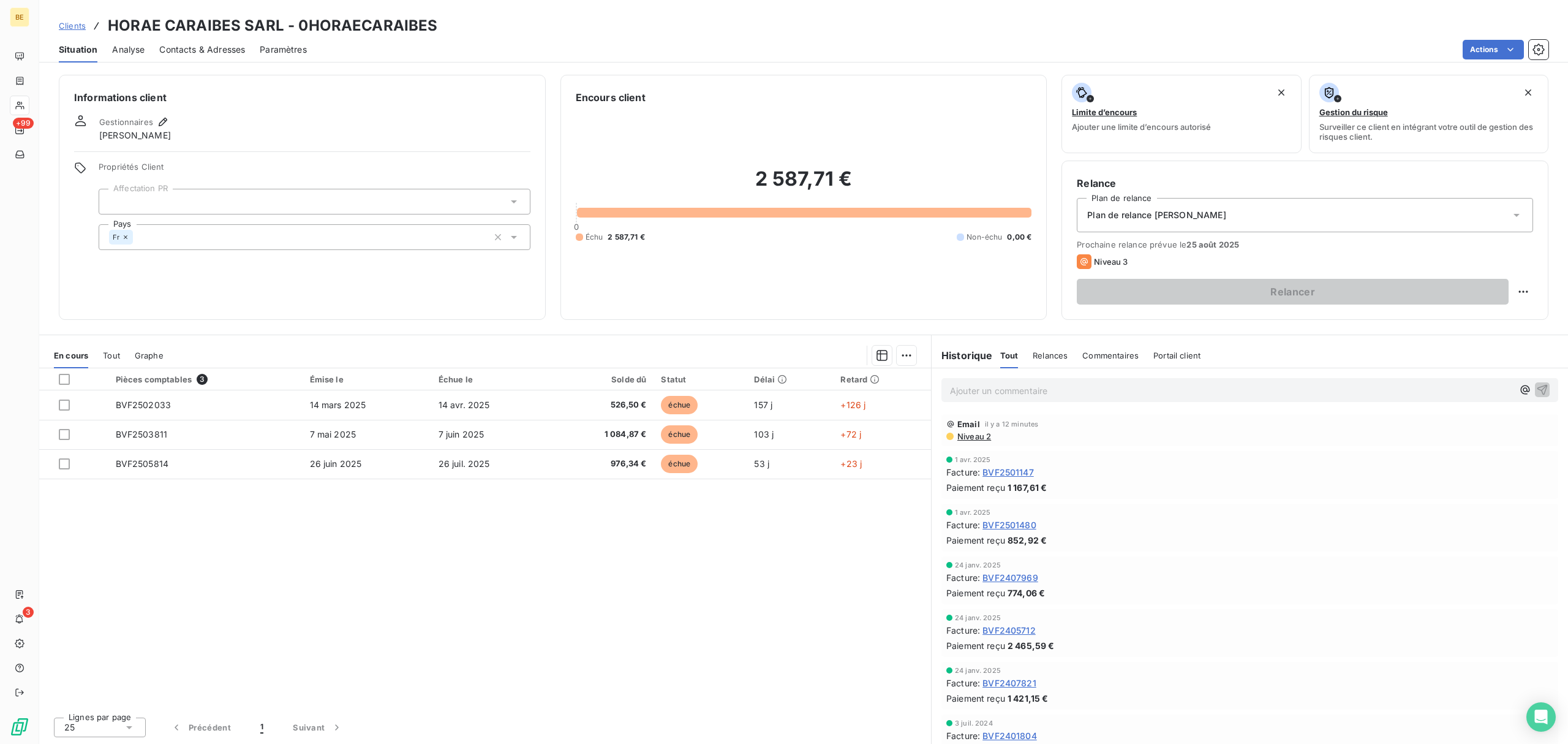
click at [79, 26] on span "Clients" at bounding box center [72, 25] width 27 height 10
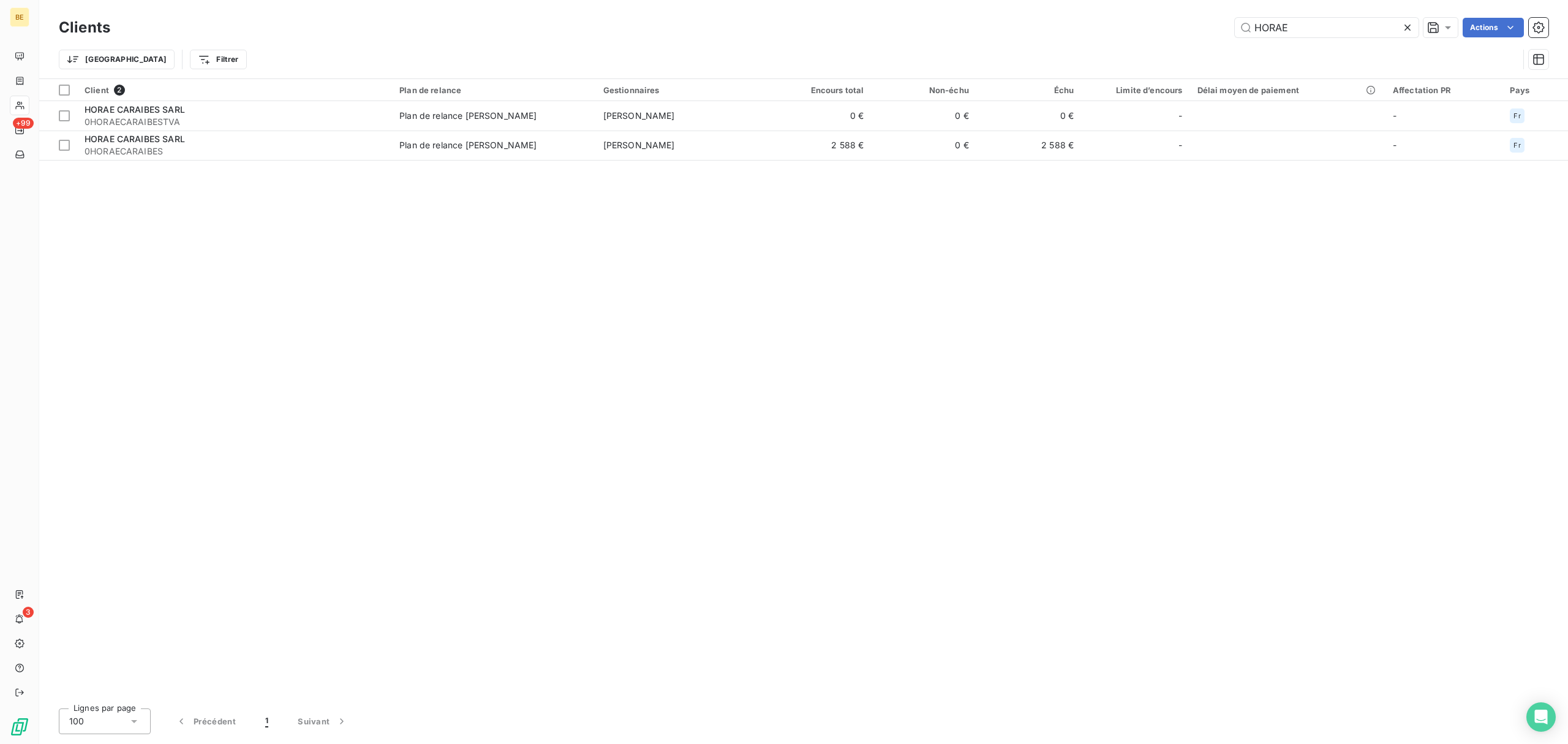
click at [1407, 27] on icon at bounding box center [1408, 27] width 6 height 6
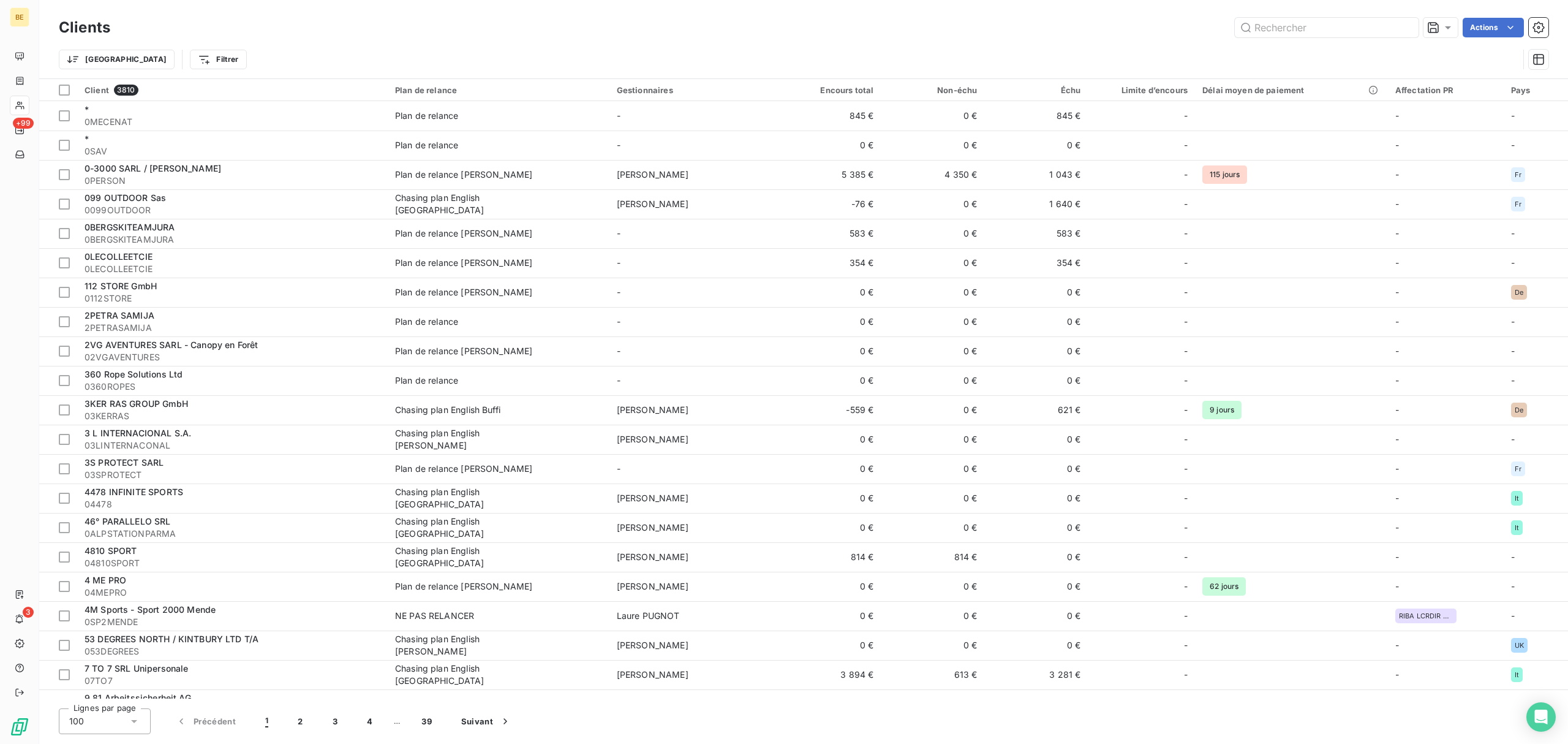
click at [20, 99] on div at bounding box center [20, 105] width 20 height 20
click at [1273, 31] on input "text" at bounding box center [1327, 27] width 184 height 20
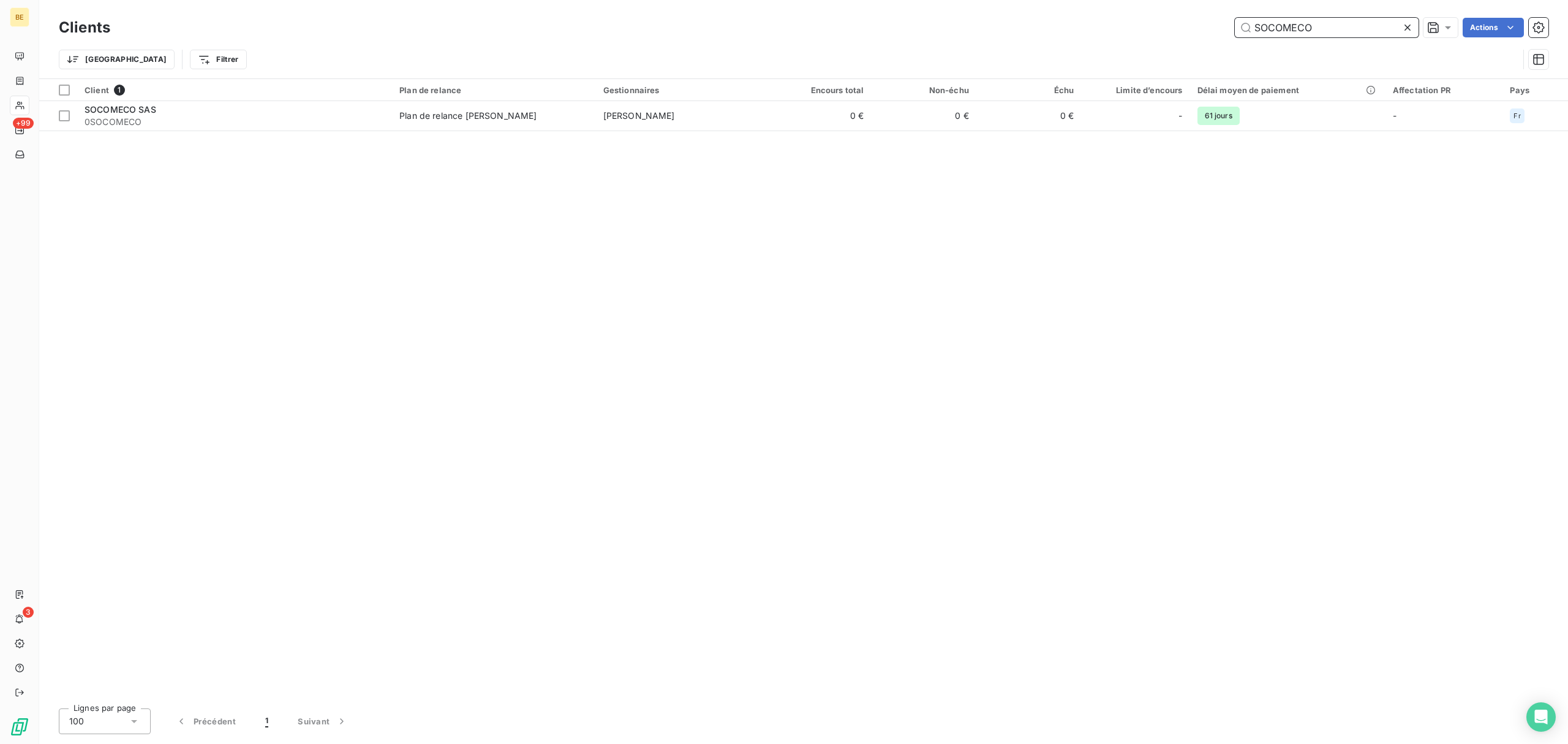
type input "SOCOMECO"
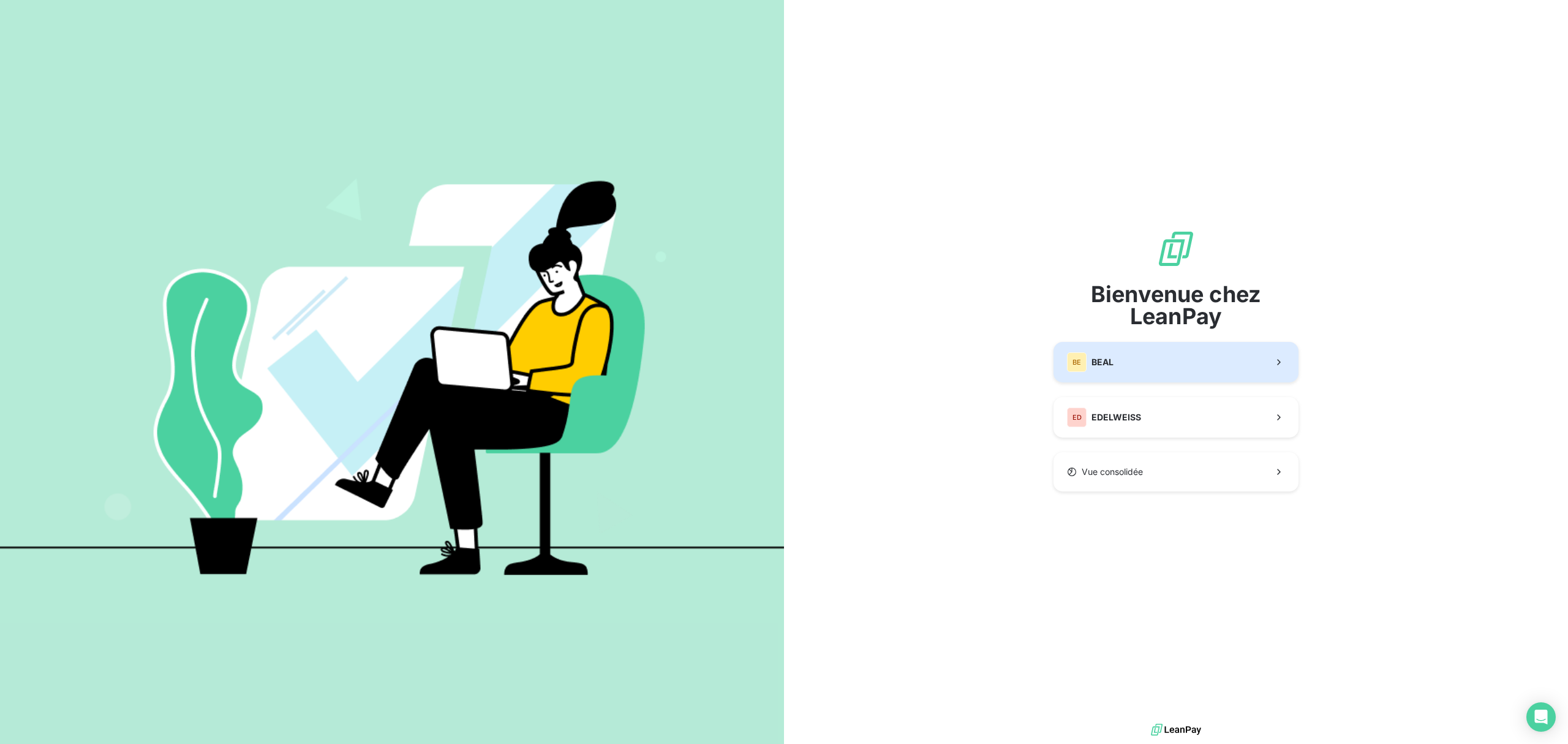
click at [1179, 349] on button "BE BEAL" at bounding box center [1176, 362] width 245 height 40
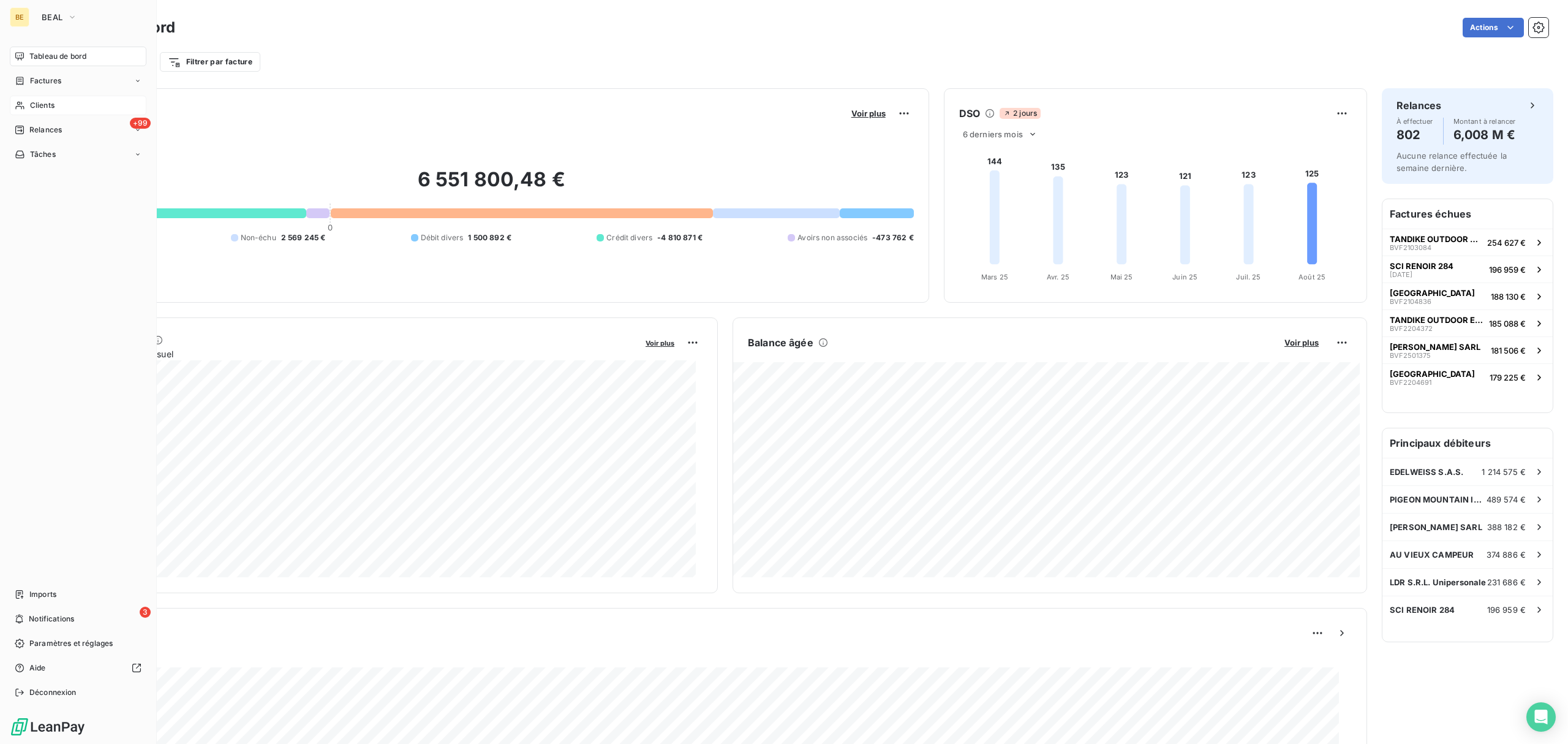
click at [20, 107] on icon at bounding box center [20, 105] width 11 height 10
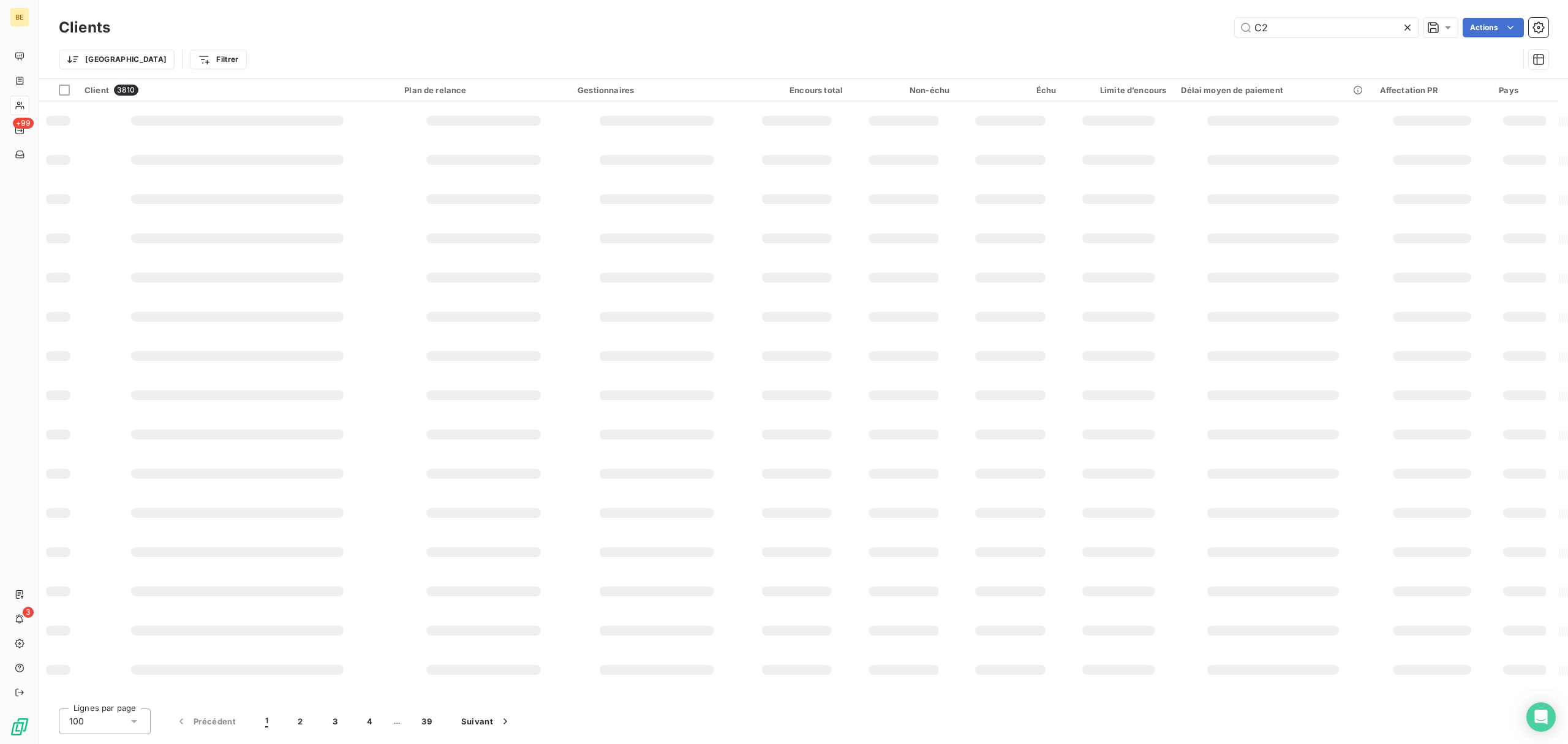
type input "C2"
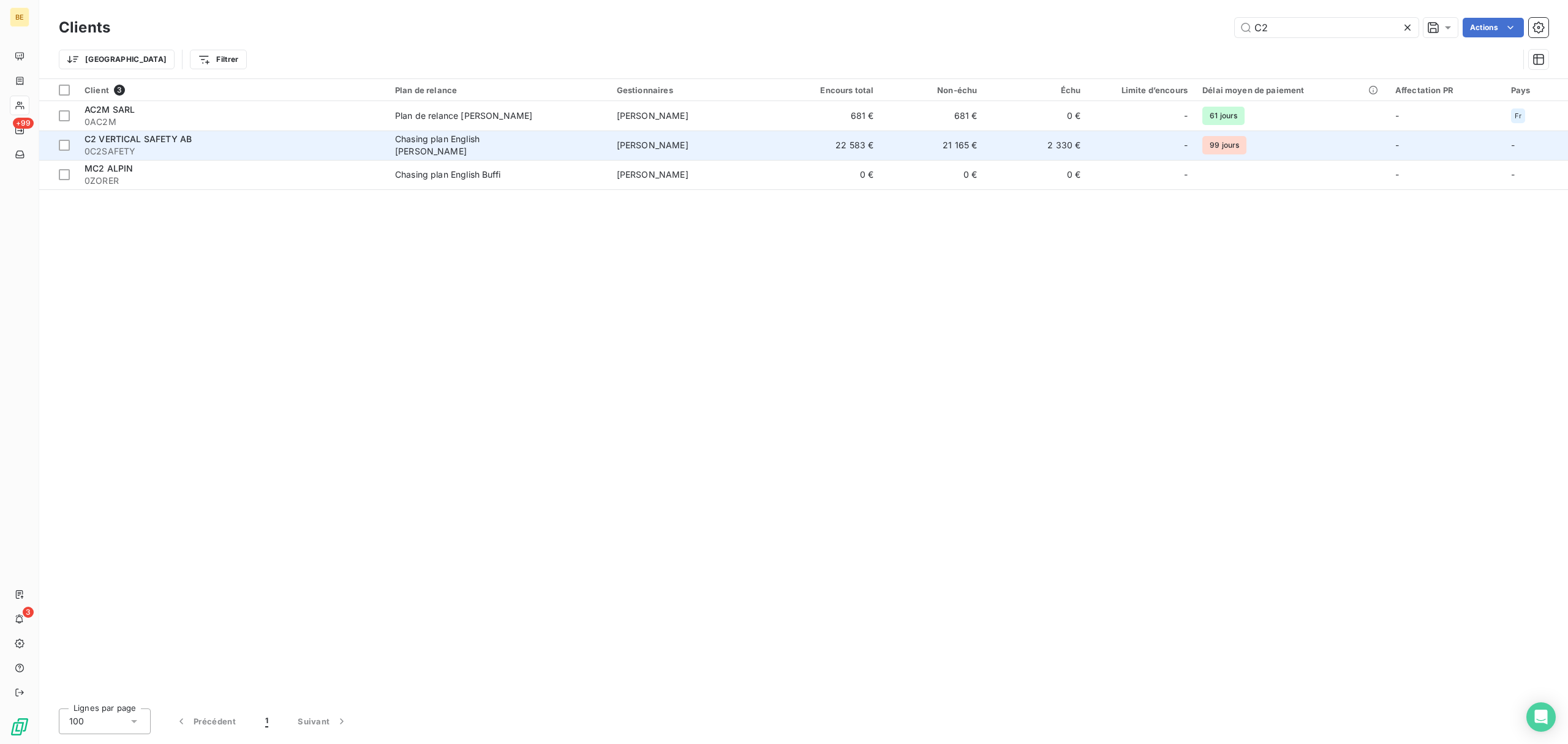
click at [474, 144] on div "Chasing plan English [PERSON_NAME]" at bounding box center [472, 145] width 153 height 24
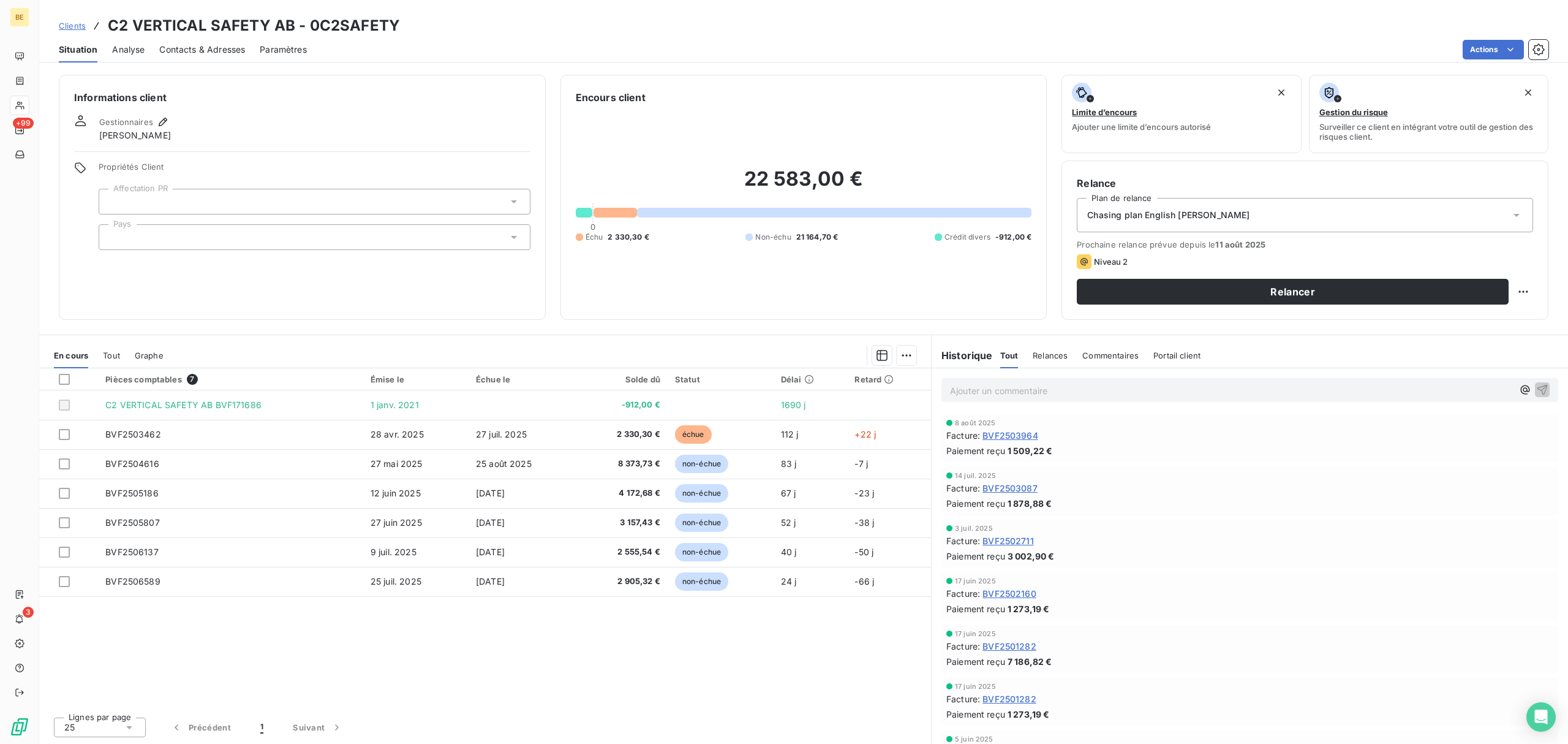
click at [77, 24] on span "Clients" at bounding box center [72, 25] width 27 height 10
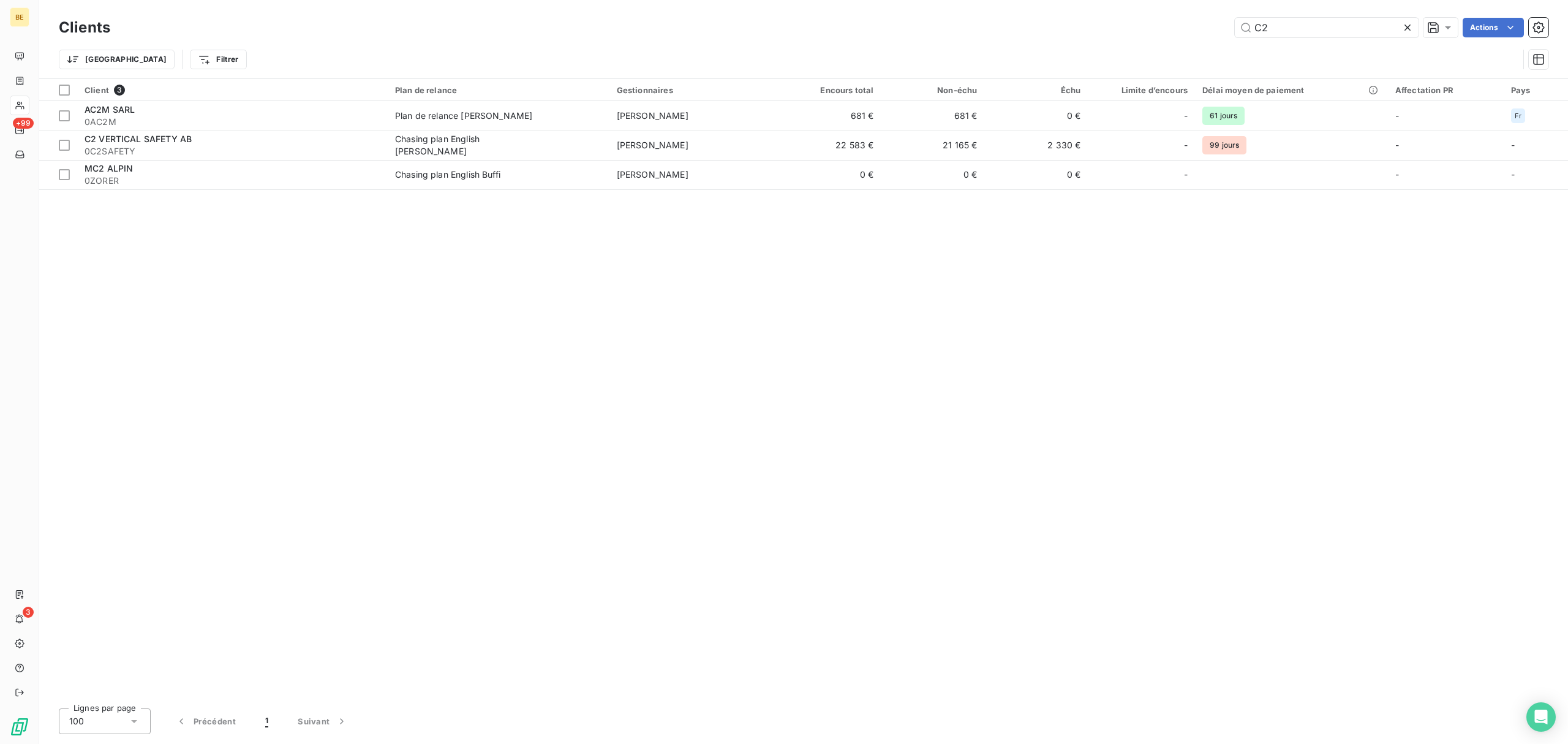
drag, startPoint x: 1297, startPoint y: 28, endPoint x: 1193, endPoint y: 27, distance: 104.0
click at [1193, 27] on div "C2 Actions" at bounding box center [837, 27] width 1424 height 20
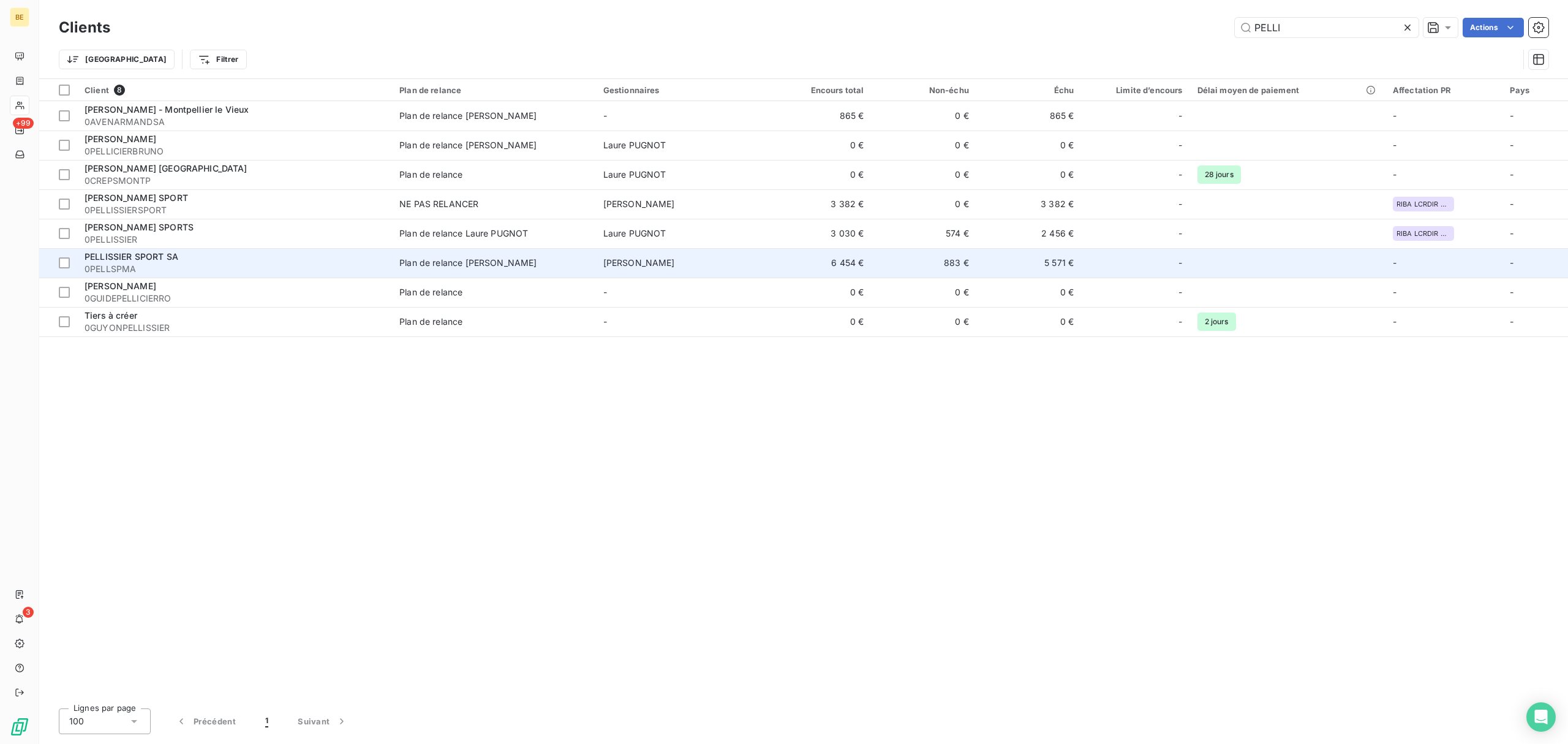
type input "PELLI"
click at [675, 262] on span "richard bouchardy" at bounding box center [639, 263] width 72 height 11
